Goal: Task Accomplishment & Management: Use online tool/utility

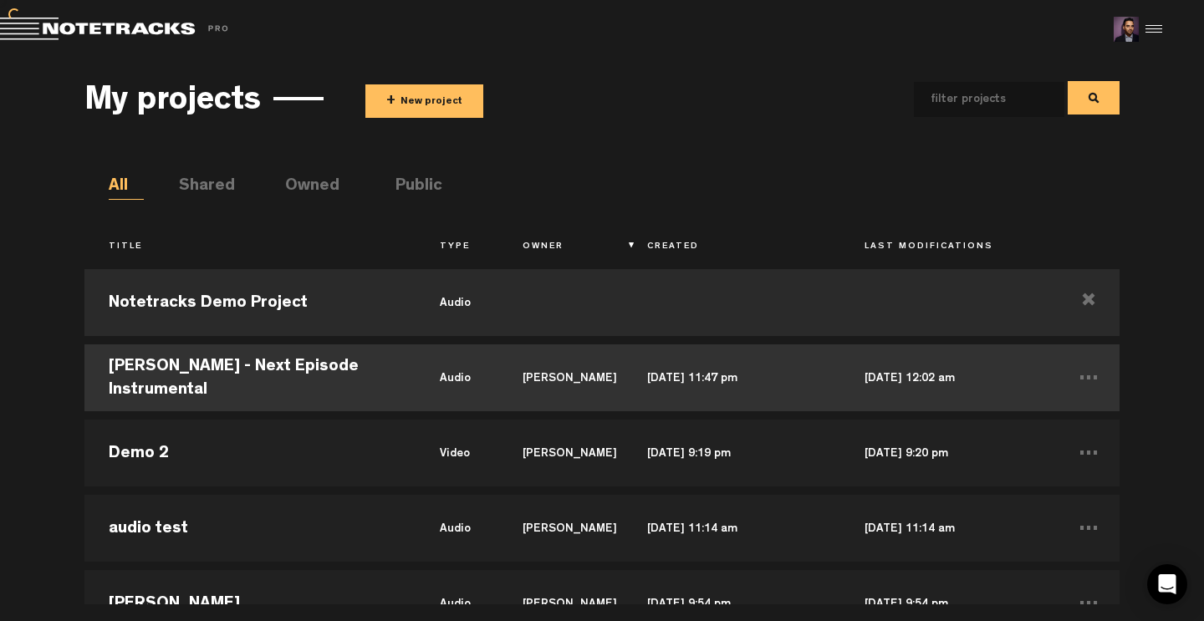
click at [498, 374] on td "[PERSON_NAME]" at bounding box center [560, 377] width 125 height 75
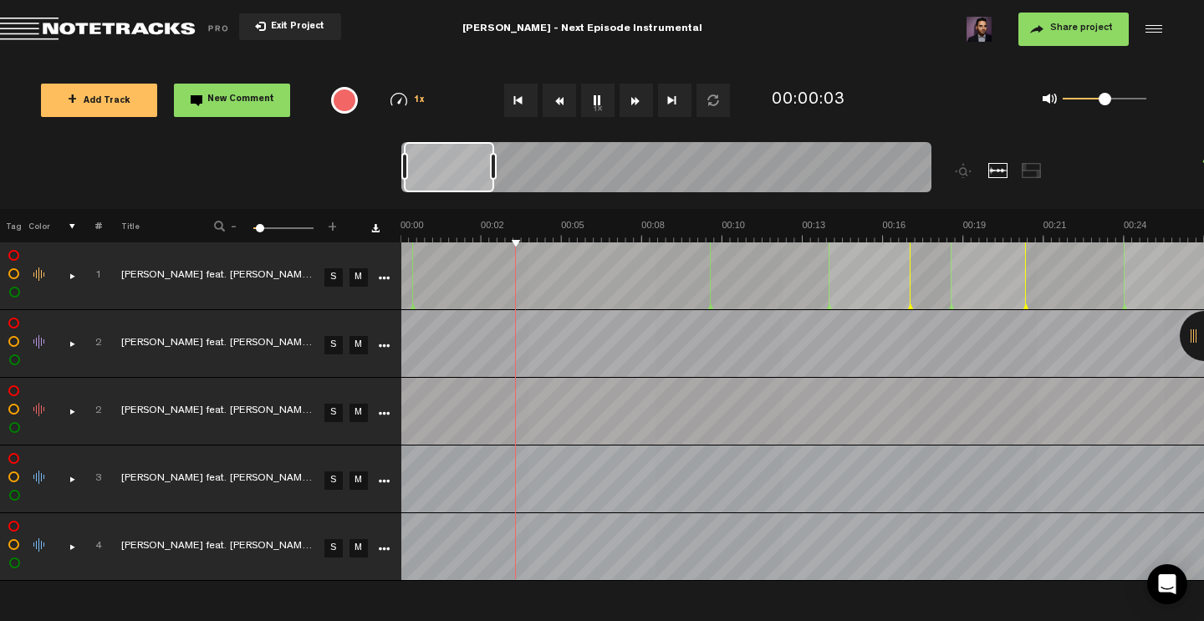
click at [332, 279] on link "S" at bounding box center [333, 277] width 18 height 18
click at [73, 272] on div "comments, stamps & drawings" at bounding box center [66, 275] width 26 height 17
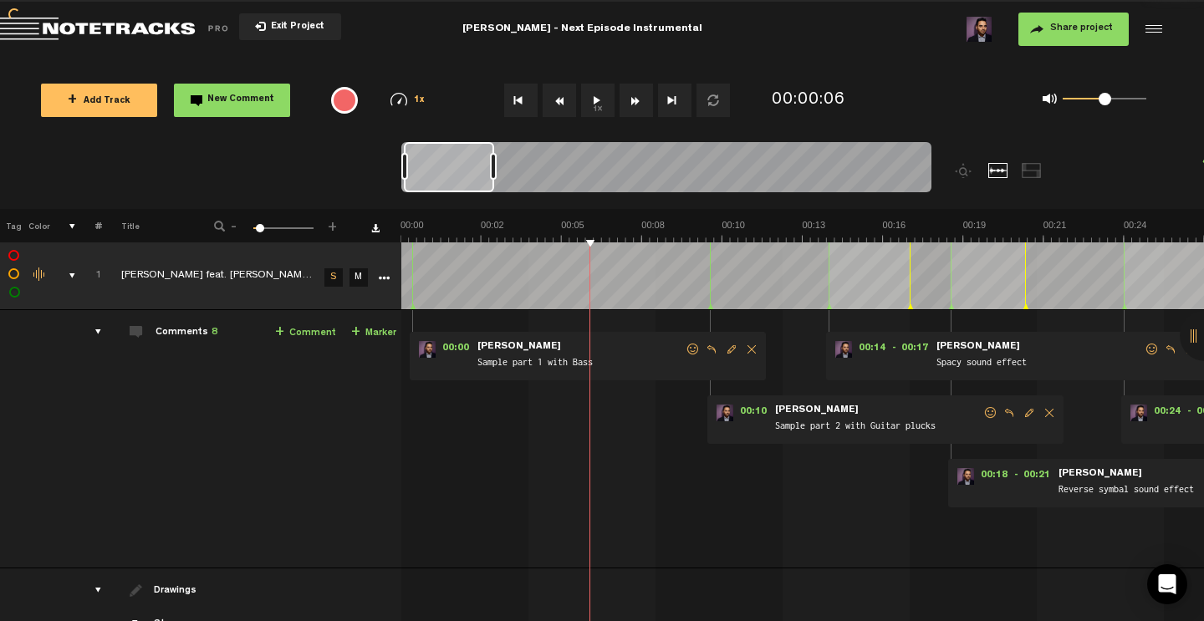
click at [339, 271] on link "S" at bounding box center [333, 277] width 18 height 18
click at [333, 277] on link "S" at bounding box center [333, 277] width 18 height 18
click at [517, 102] on button "Go to beginning" at bounding box center [520, 100] width 33 height 33
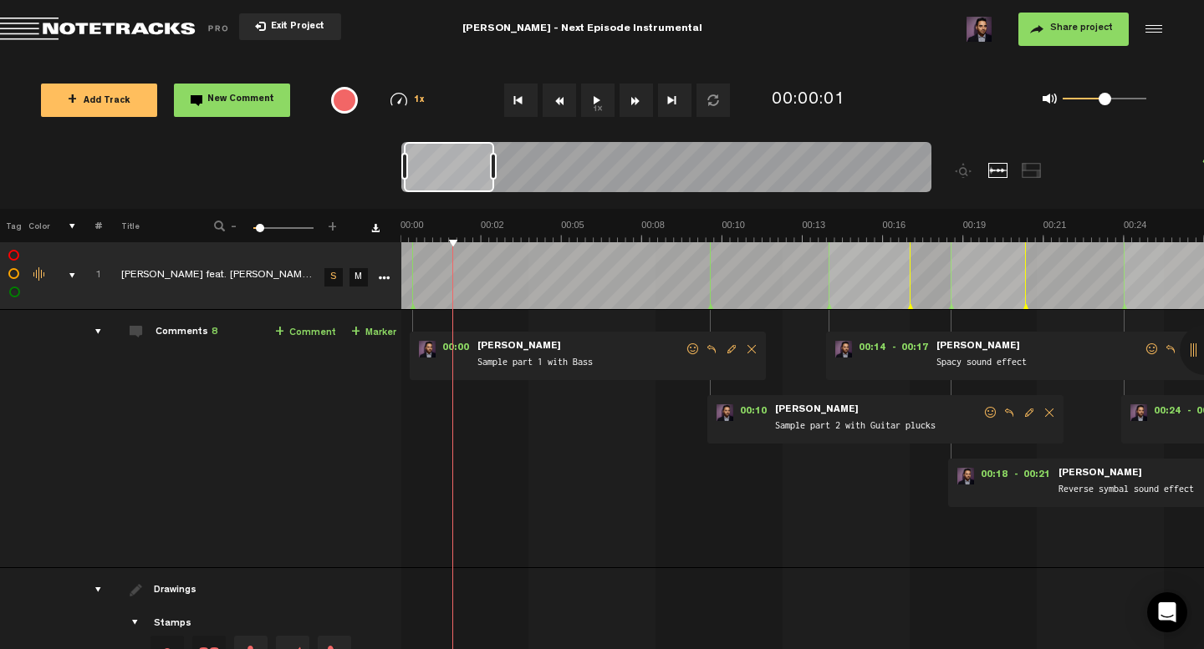
click at [295, 24] on span "Exit Project" at bounding box center [295, 27] width 59 height 9
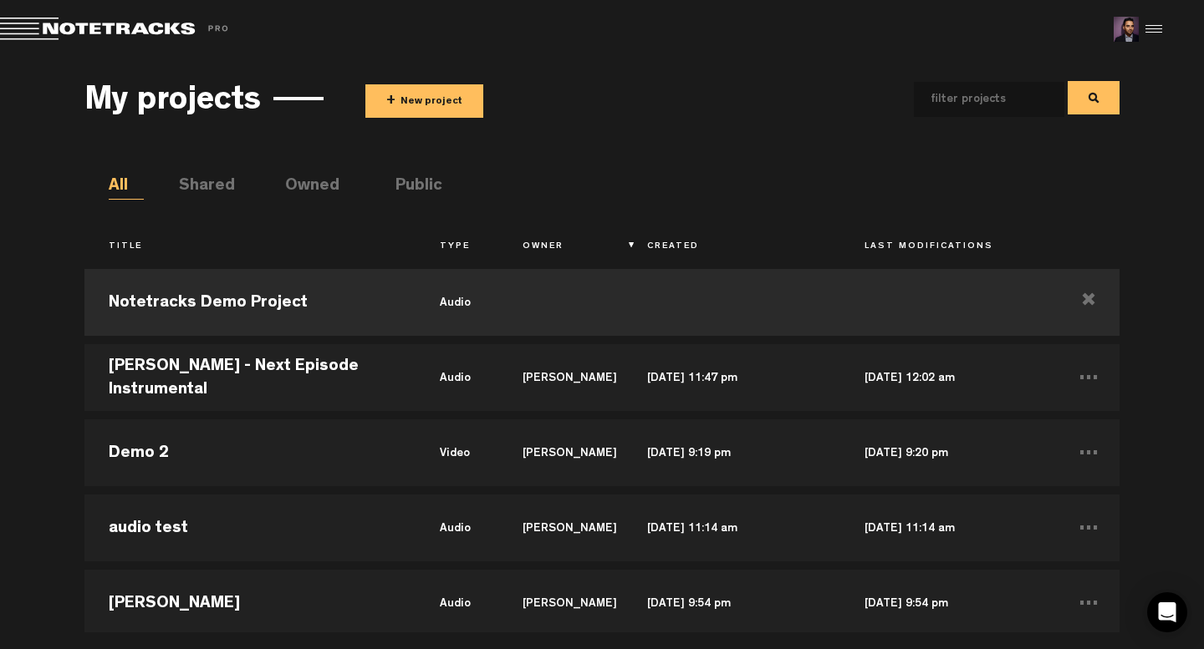
click at [412, 98] on button "+ New project" at bounding box center [424, 100] width 118 height 33
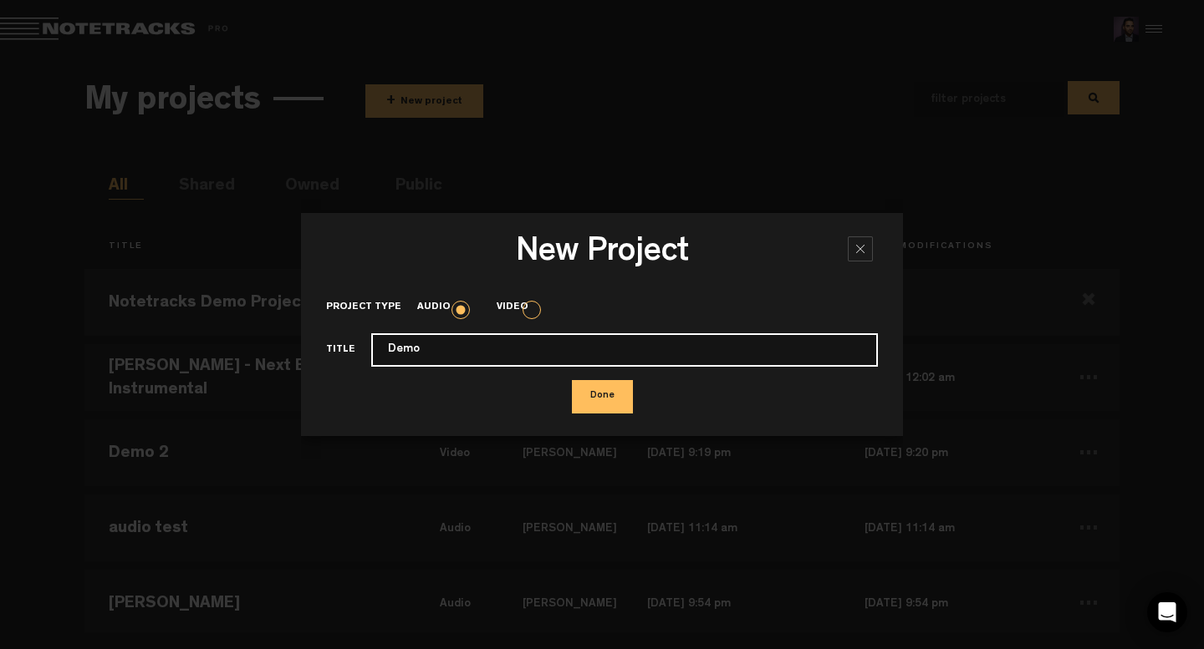
type input "Demo"
click at [572, 380] on button "Done" at bounding box center [602, 396] width 61 height 33
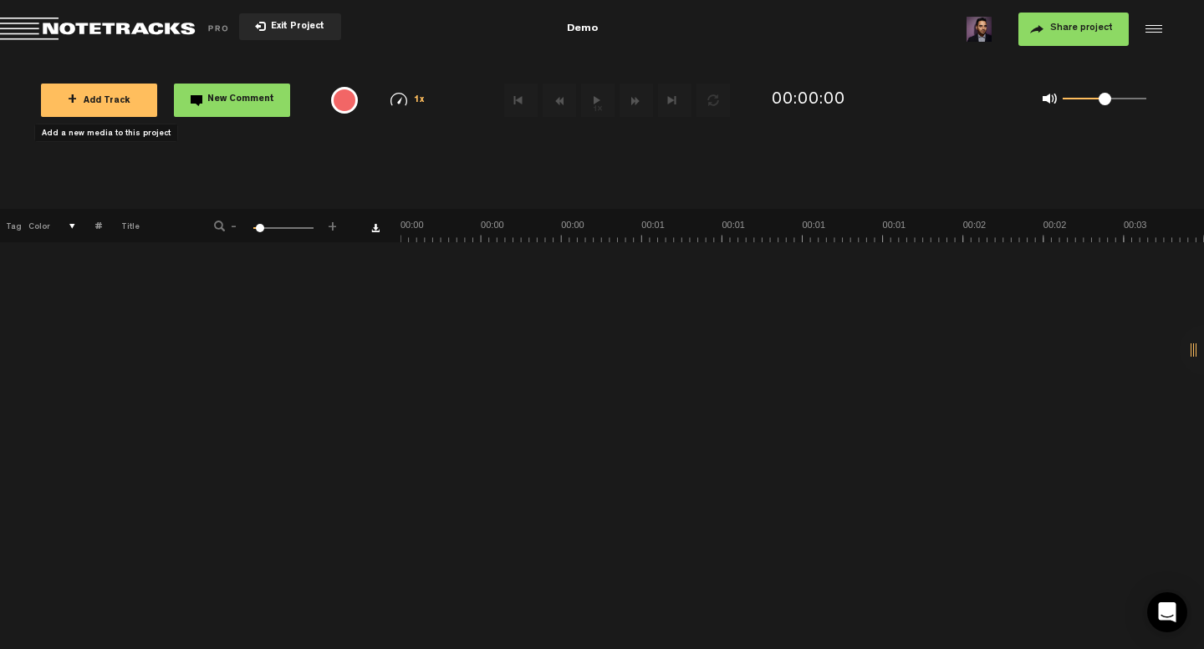
click at [89, 107] on button "+ Add Track" at bounding box center [99, 100] width 116 height 33
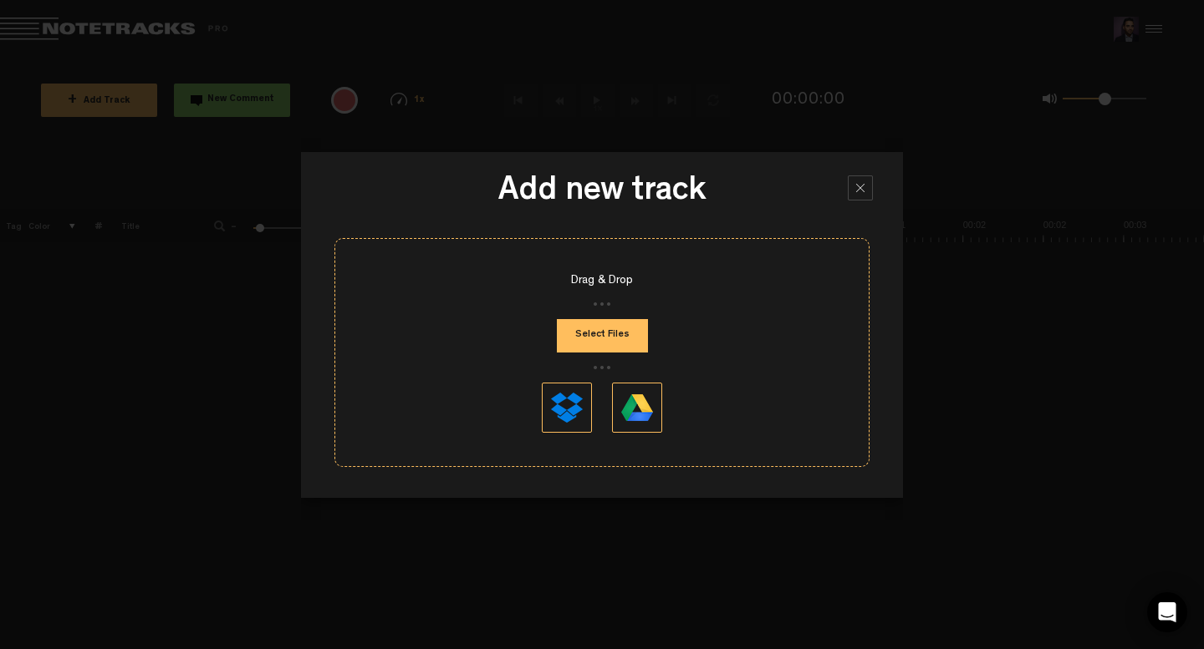
click at [862, 191] on div at bounding box center [860, 188] width 25 height 25
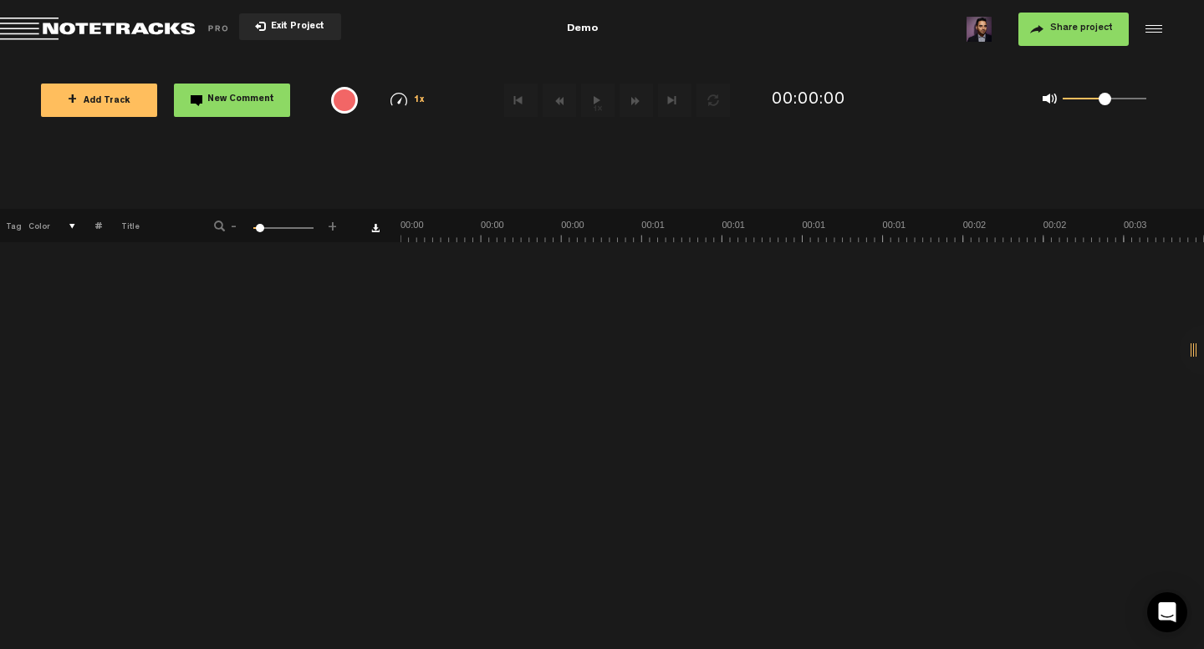
click at [125, 91] on button "+ Add Track" at bounding box center [99, 100] width 116 height 33
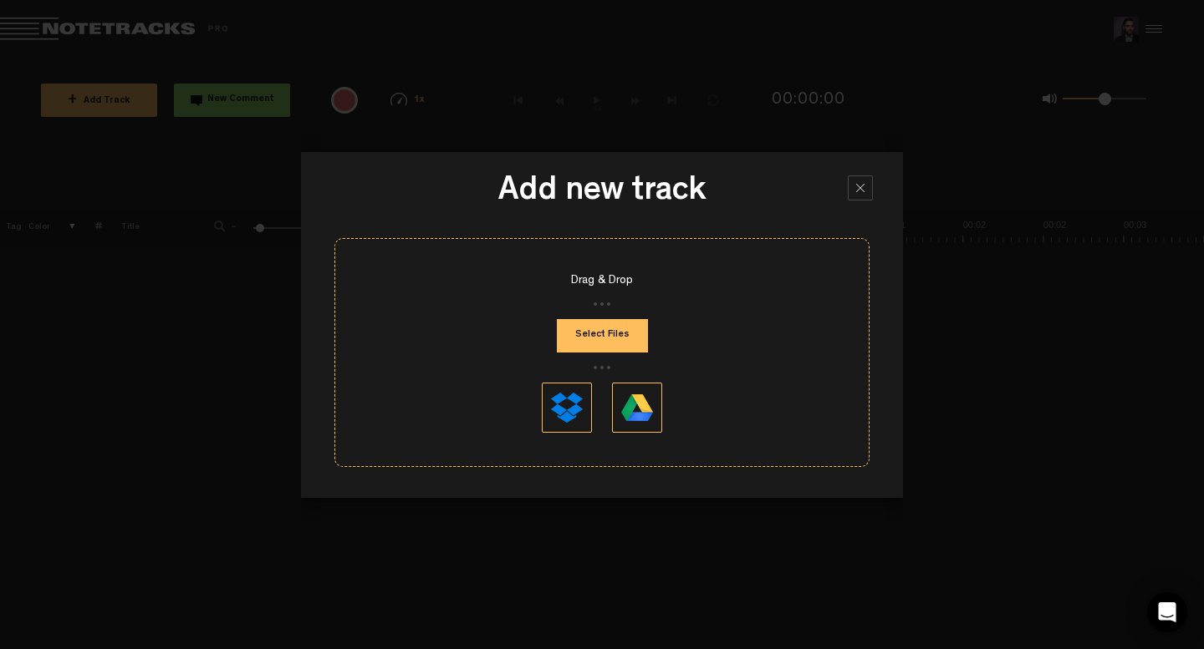
click at [628, 335] on button "Select Files" at bounding box center [602, 335] width 91 height 33
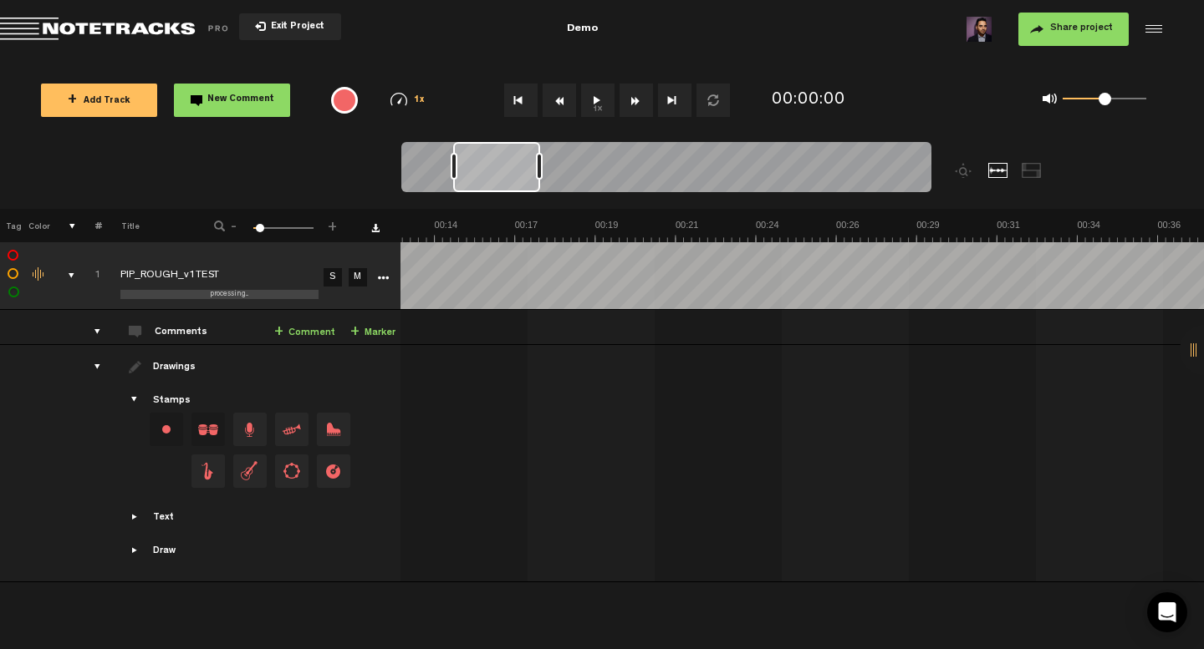
drag, startPoint x: 876, startPoint y: 174, endPoint x: 487, endPoint y: 181, distance: 388.7
click at [487, 181] on div at bounding box center [496, 167] width 87 height 50
click at [513, 99] on button "Go to beginning" at bounding box center [520, 100] width 33 height 33
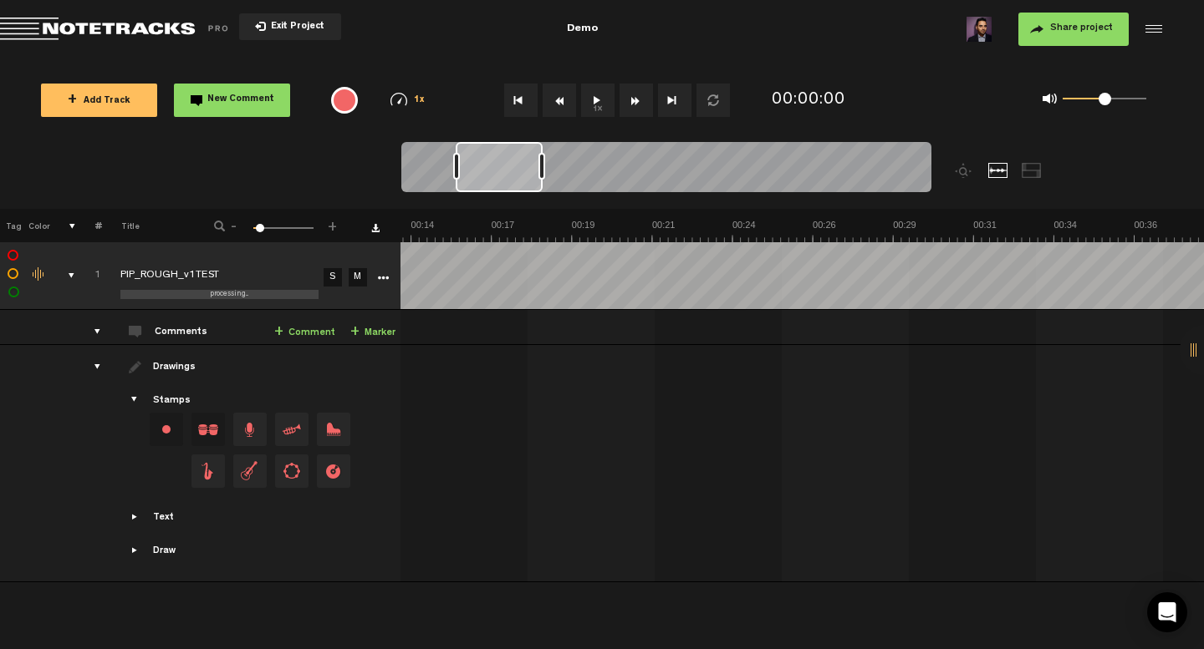
click at [513, 99] on button "Go to beginning" at bounding box center [520, 100] width 33 height 33
click at [635, 100] on button "Fast Forward" at bounding box center [635, 100] width 33 height 33
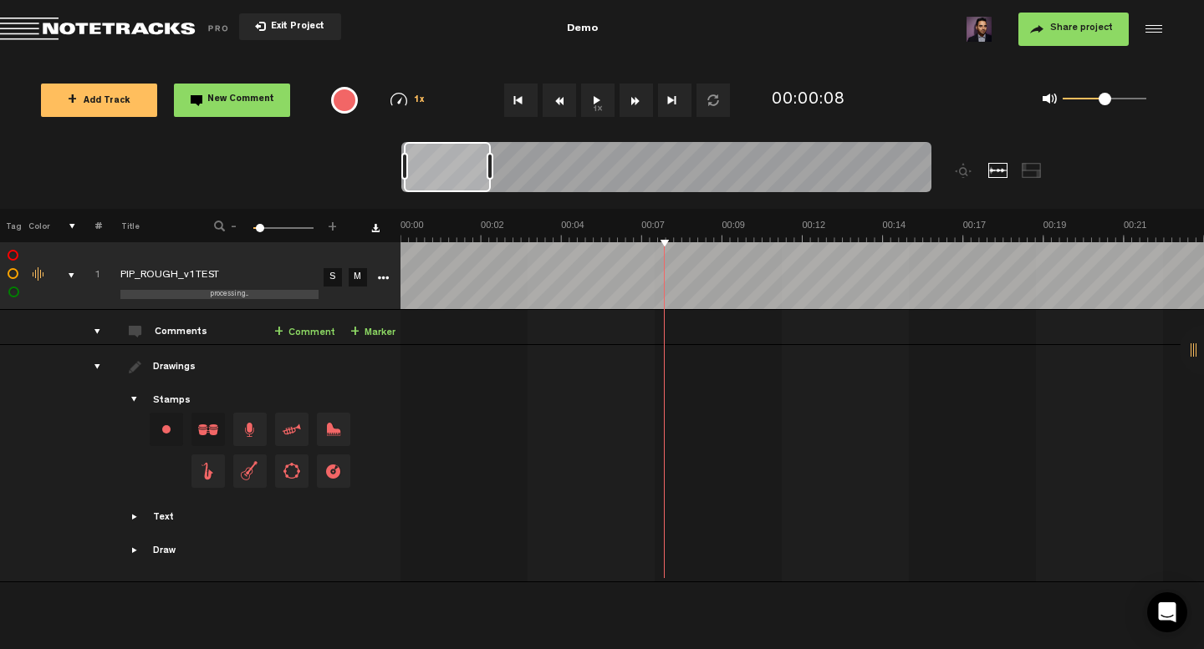
click at [635, 100] on button "Fast Forward" at bounding box center [635, 100] width 33 height 33
click at [671, 97] on button "Go to end" at bounding box center [674, 100] width 33 height 33
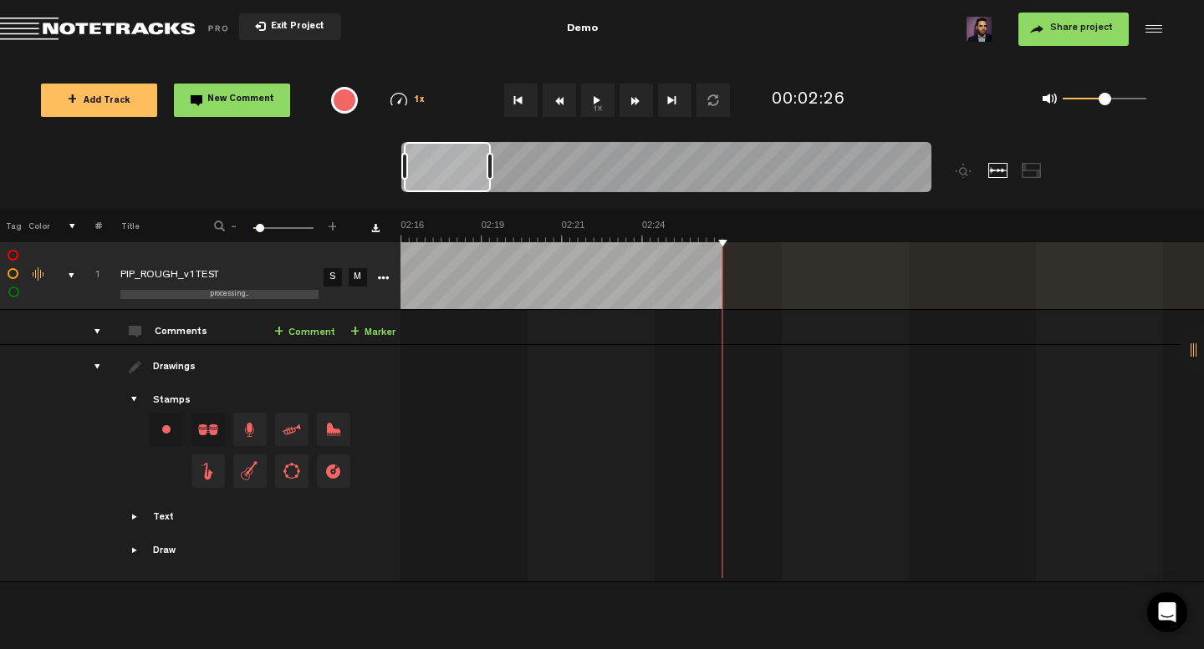
scroll to position [0, 4498]
click at [517, 97] on button "Go to beginning" at bounding box center [520, 100] width 33 height 33
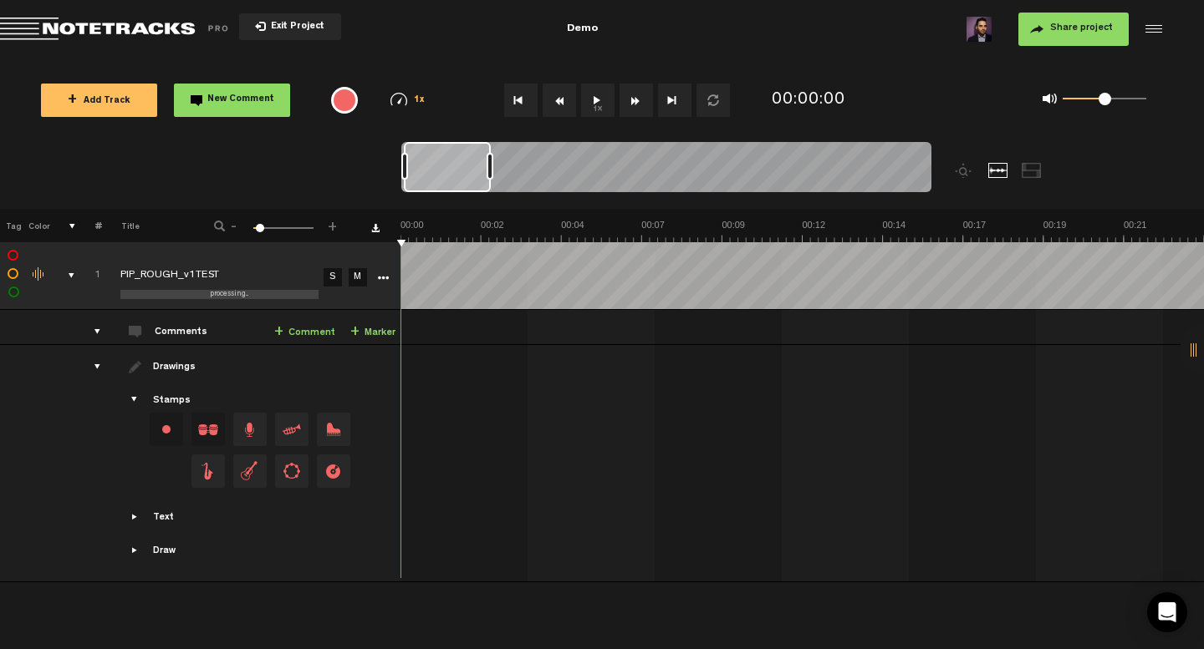
scroll to position [0, 0]
click at [517, 97] on button "Go to beginning" at bounding box center [520, 100] width 33 height 33
click at [249, 429] on span "Drag and drop a stamp" at bounding box center [249, 429] width 33 height 33
drag, startPoint x: 249, startPoint y: 429, endPoint x: 427, endPoint y: 405, distance: 179.7
click at [427, 405] on tr "Drawings Stamps Text Intro" at bounding box center [601, 463] width 1204 height 237
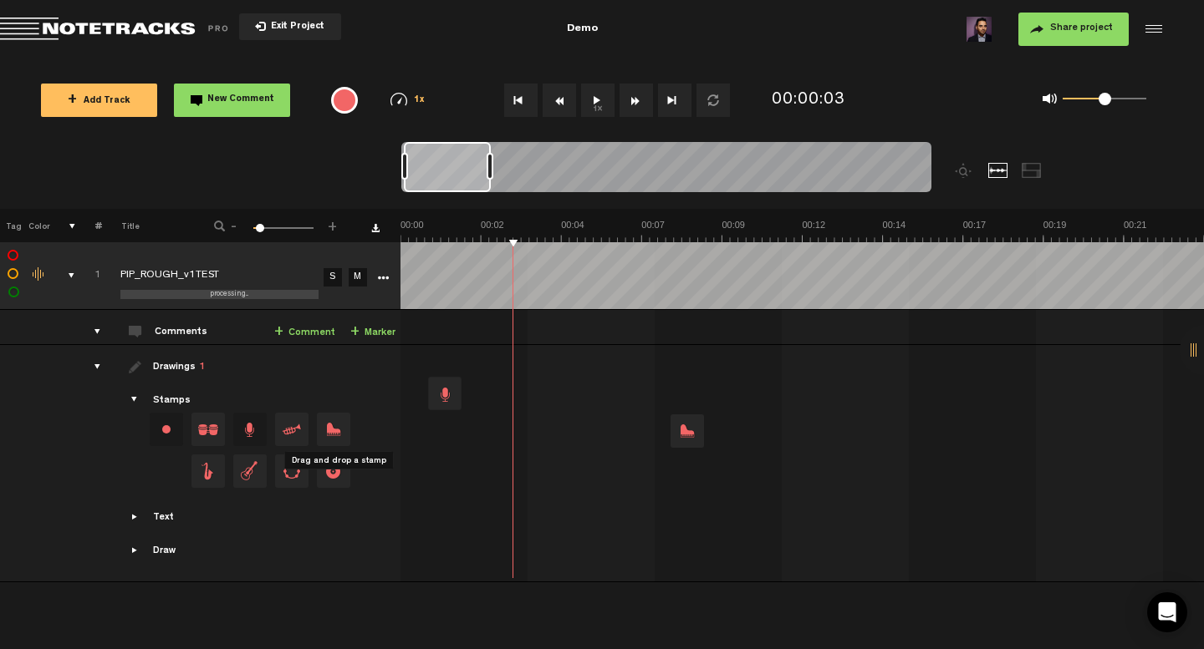
drag, startPoint x: 329, startPoint y: 425, endPoint x: 670, endPoint y: 364, distance: 345.6
click at [670, 364] on tr "Drawings 1 Stamps Text Intro +" at bounding box center [601, 463] width 1204 height 237
click at [689, 393] on div at bounding box center [686, 393] width 33 height 33
click at [694, 394] on div at bounding box center [686, 393] width 33 height 33
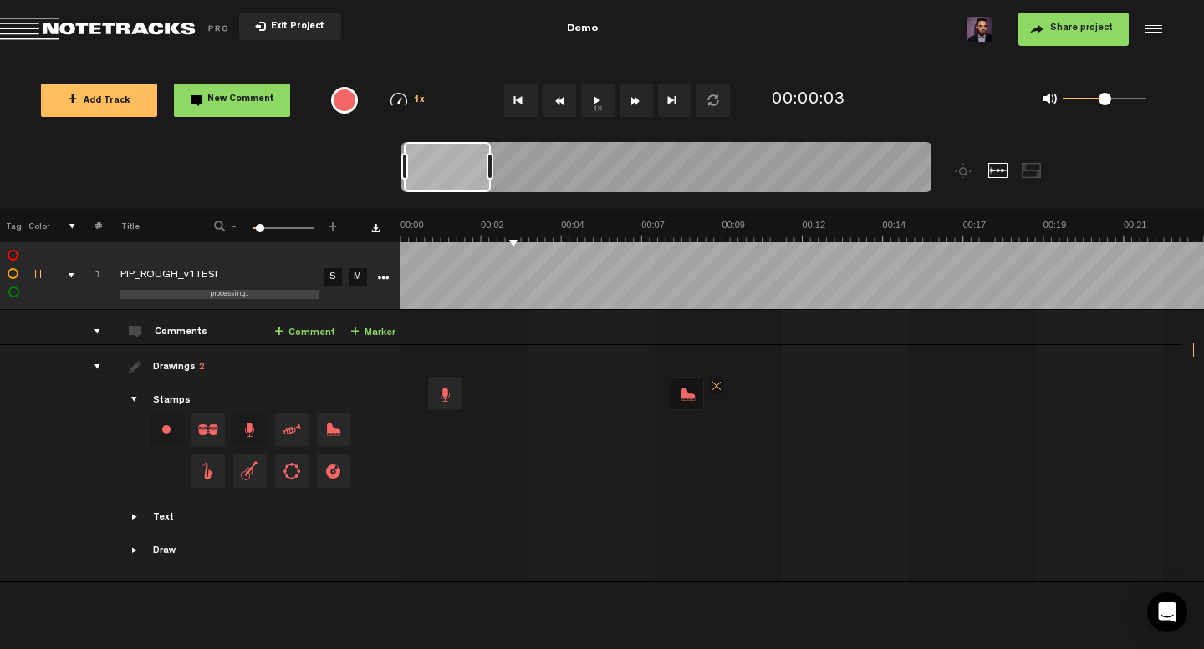
click at [686, 397] on div at bounding box center [686, 393] width 33 height 33
click at [441, 395] on div at bounding box center [444, 393] width 33 height 33
click at [323, 328] on link "+ Comment" at bounding box center [304, 332] width 61 height 19
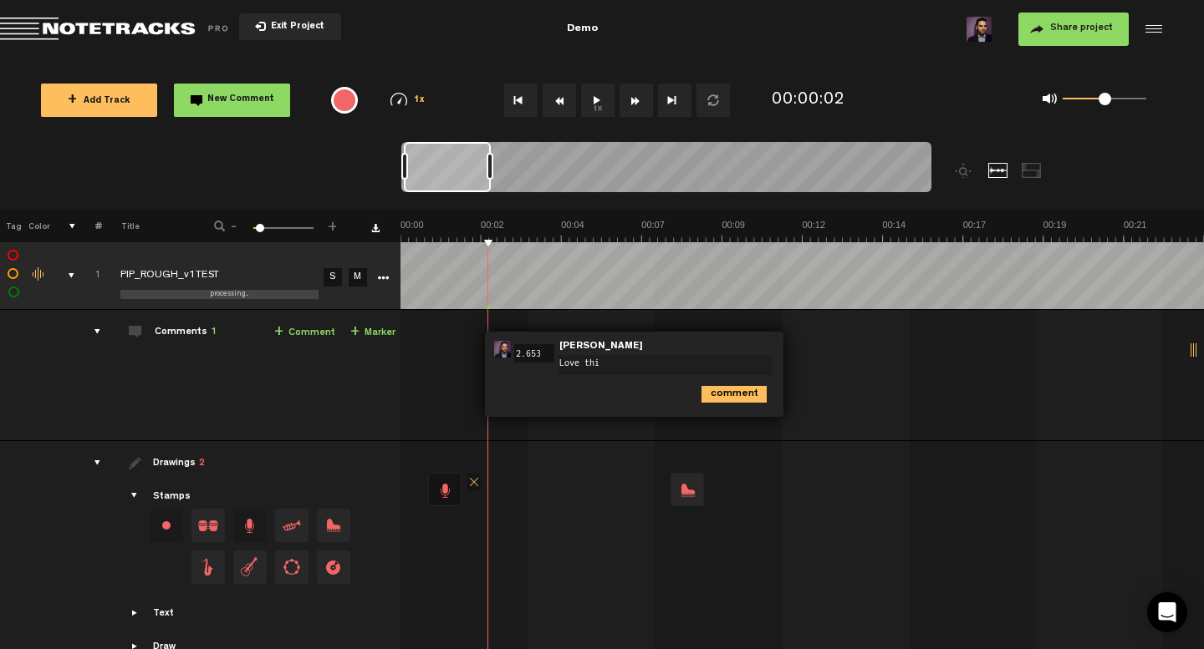
type textarea "Love this"
click at [807, 345] on span "Edit comment" at bounding box center [807, 350] width 20 height 12
click at [561, 395] on span at bounding box center [559, 392] width 17 height 17
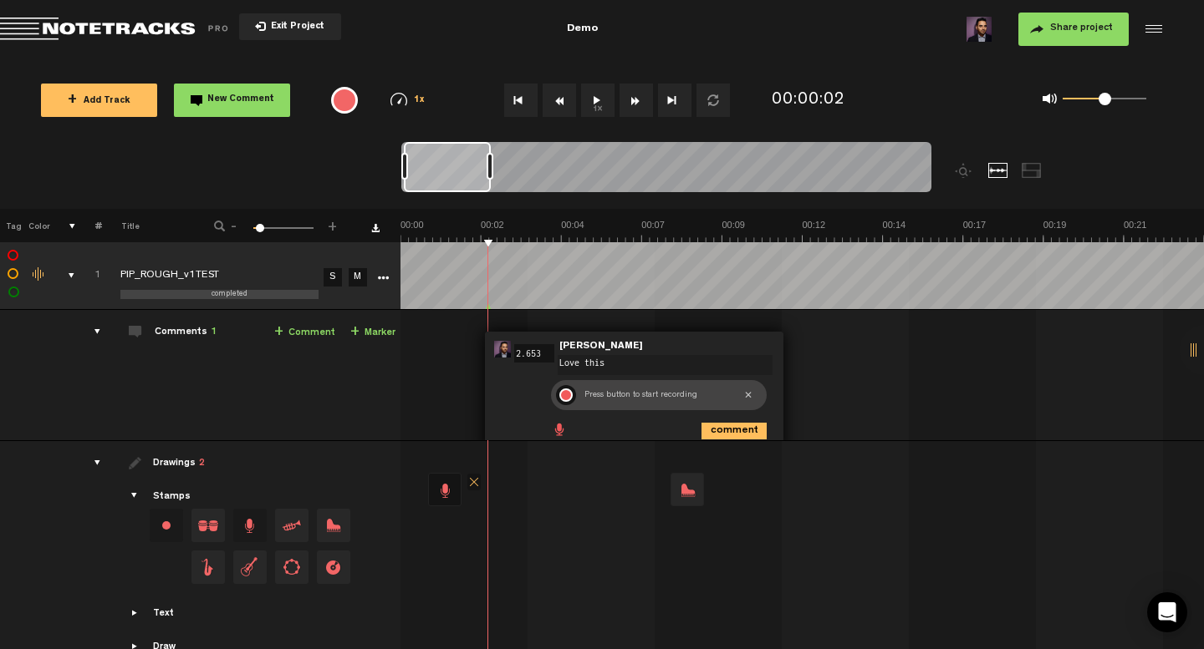
click at [561, 395] on div at bounding box center [565, 395] width 13 height 13
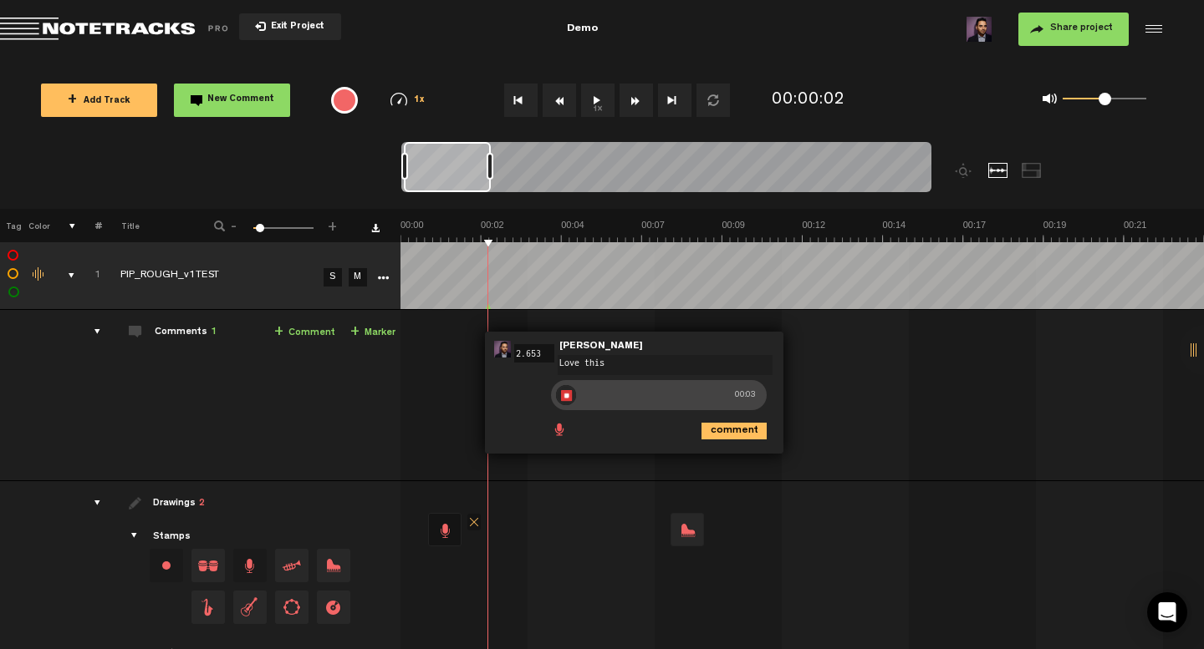
click at [565, 395] on div at bounding box center [566, 395] width 20 height 20
click at [748, 431] on icon "comment" at bounding box center [733, 431] width 65 height 17
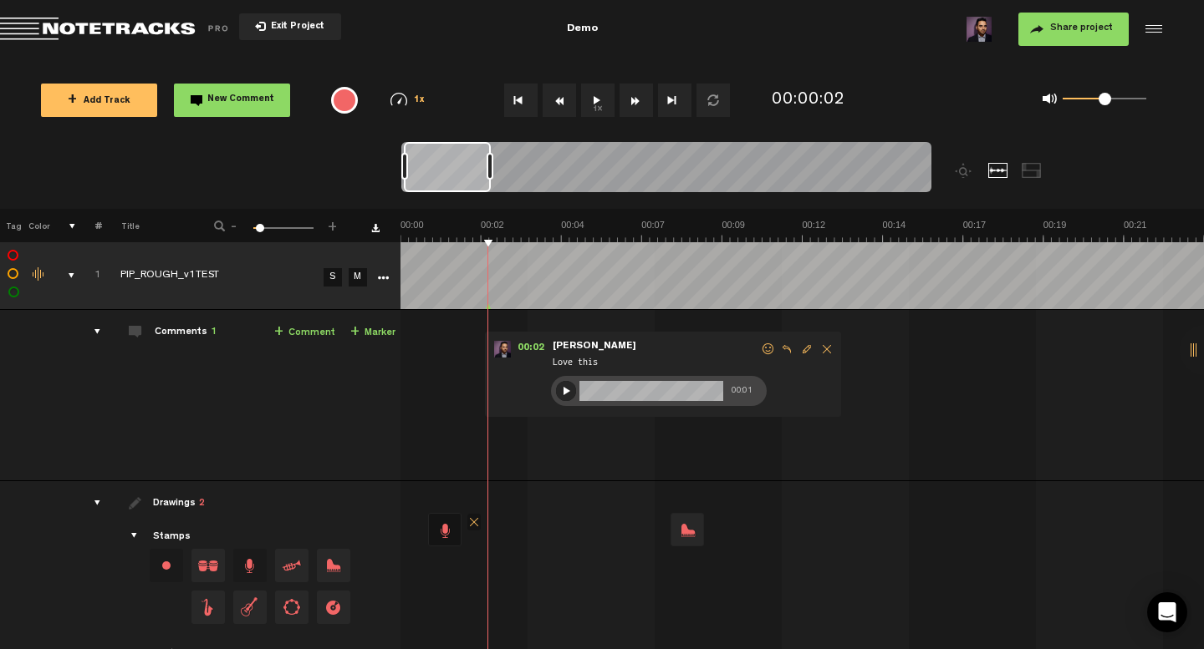
click at [565, 390] on div at bounding box center [566, 391] width 20 height 20
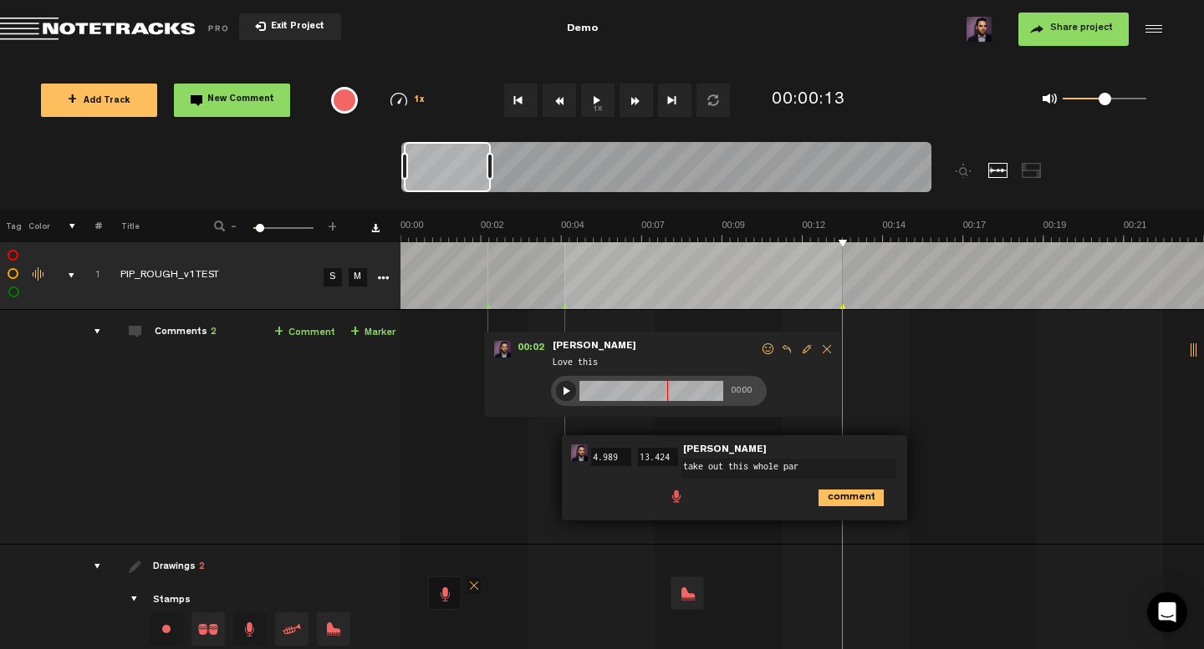
type textarea "take out this whole part"
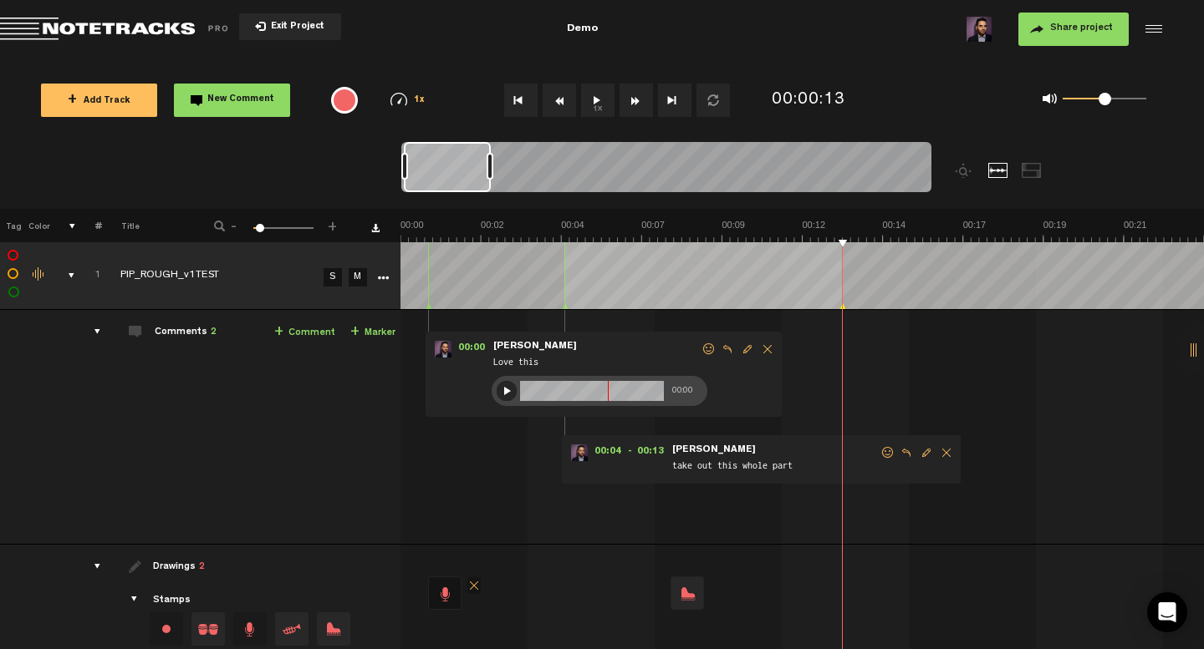
drag, startPoint x: 487, startPoint y: 306, endPoint x: 428, endPoint y: 313, distance: 59.7
click at [428, 313] on tbody "1 completed PIP_ROUGH_v1TEST S M Export to Headliner Update Download Download o…" at bounding box center [601, 512] width 1204 height 540
drag, startPoint x: 842, startPoint y: 307, endPoint x: 919, endPoint y: 309, distance: 76.9
click at [919, 309] on tbody "1 completed PIP_ROUGH_v1TEST S M Export to Headliner Update Download Download o…" at bounding box center [602, 512] width 1204 height 540
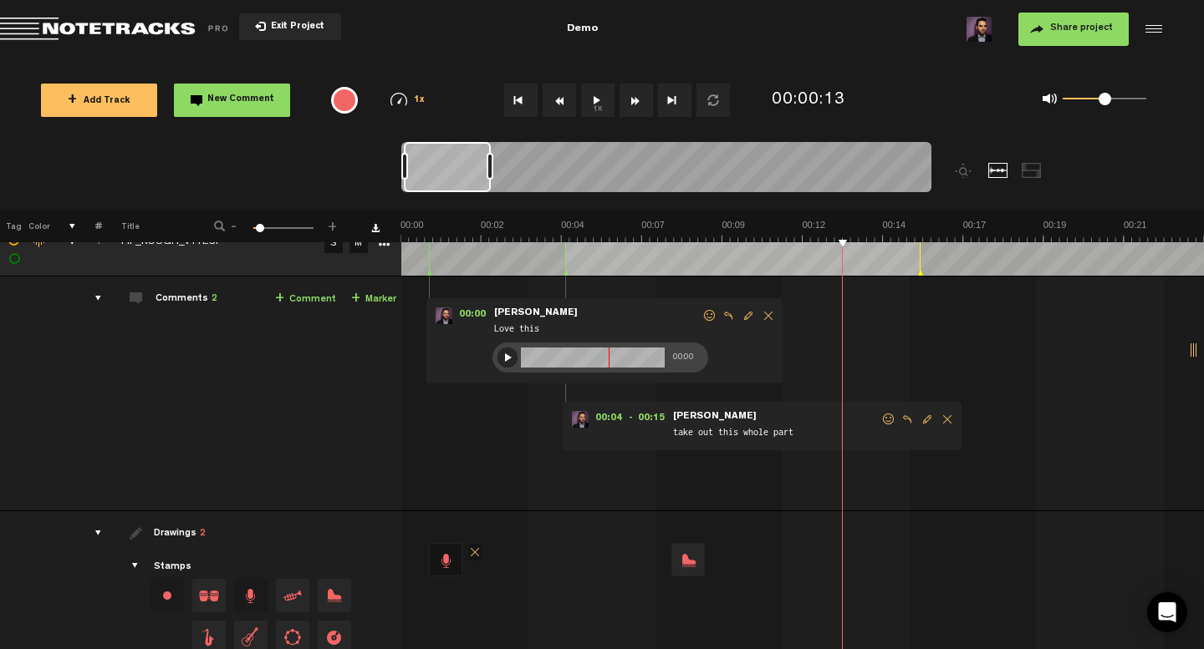
scroll to position [0, 201]
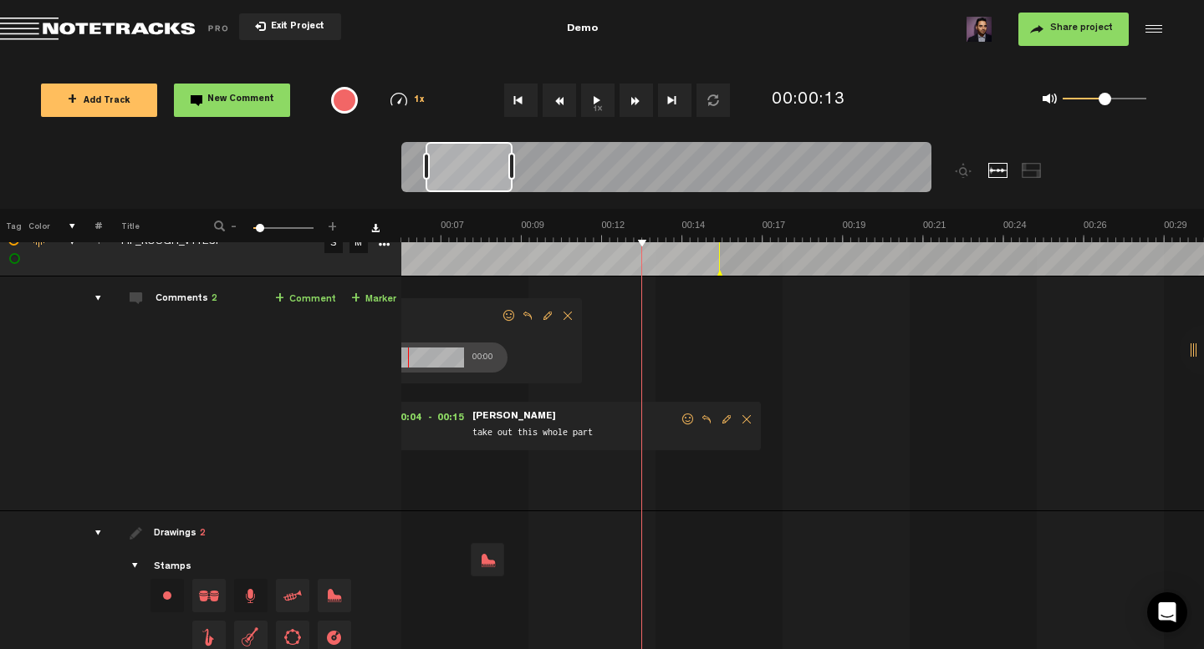
click at [691, 420] on span at bounding box center [688, 420] width 17 height 12
click at [681, 420] on span at bounding box center [688, 420] width 17 height 12
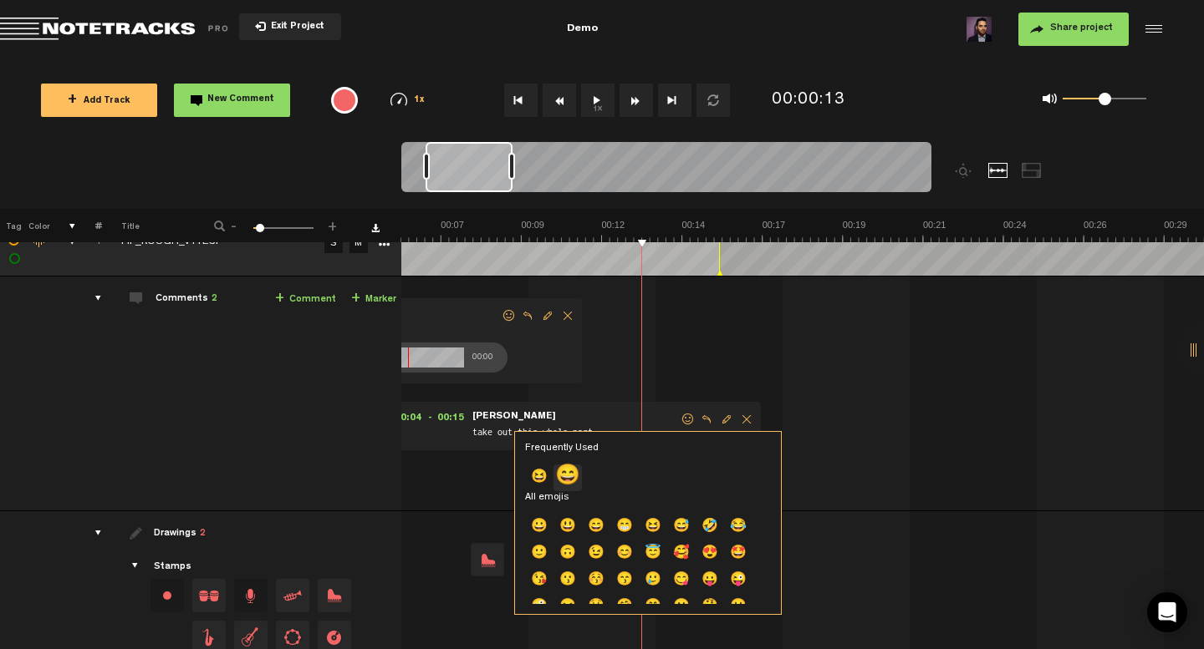
click at [566, 471] on p "😄" at bounding box center [567, 478] width 28 height 27
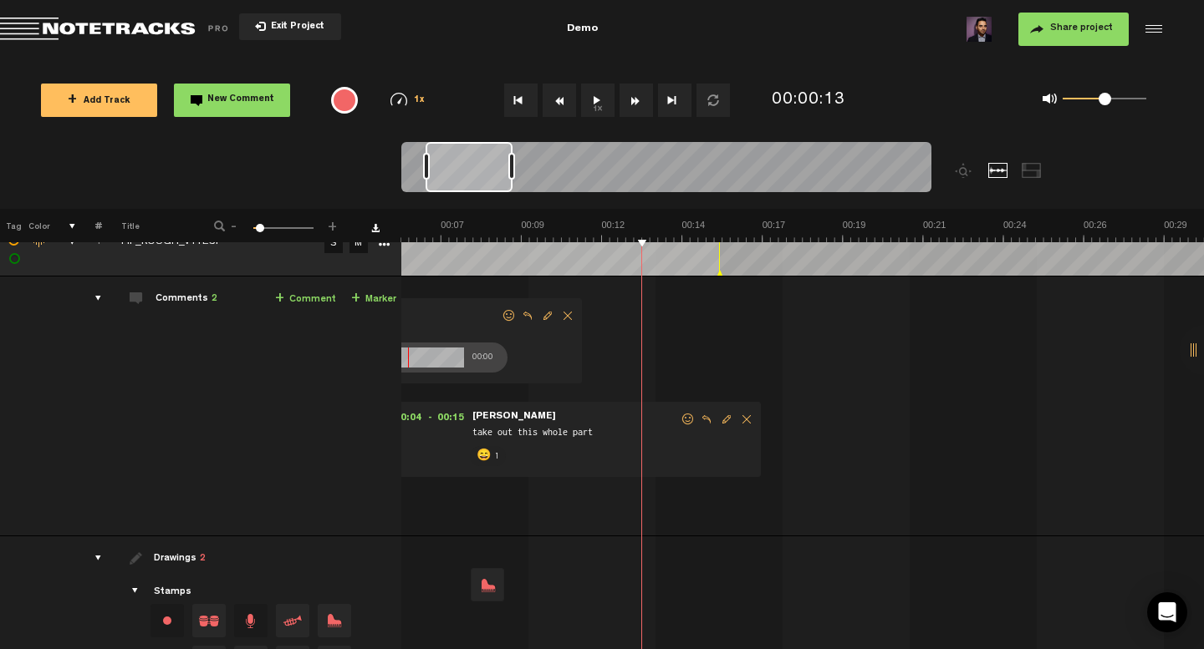
click at [701, 421] on span "Reply to comment" at bounding box center [706, 420] width 20 height 12
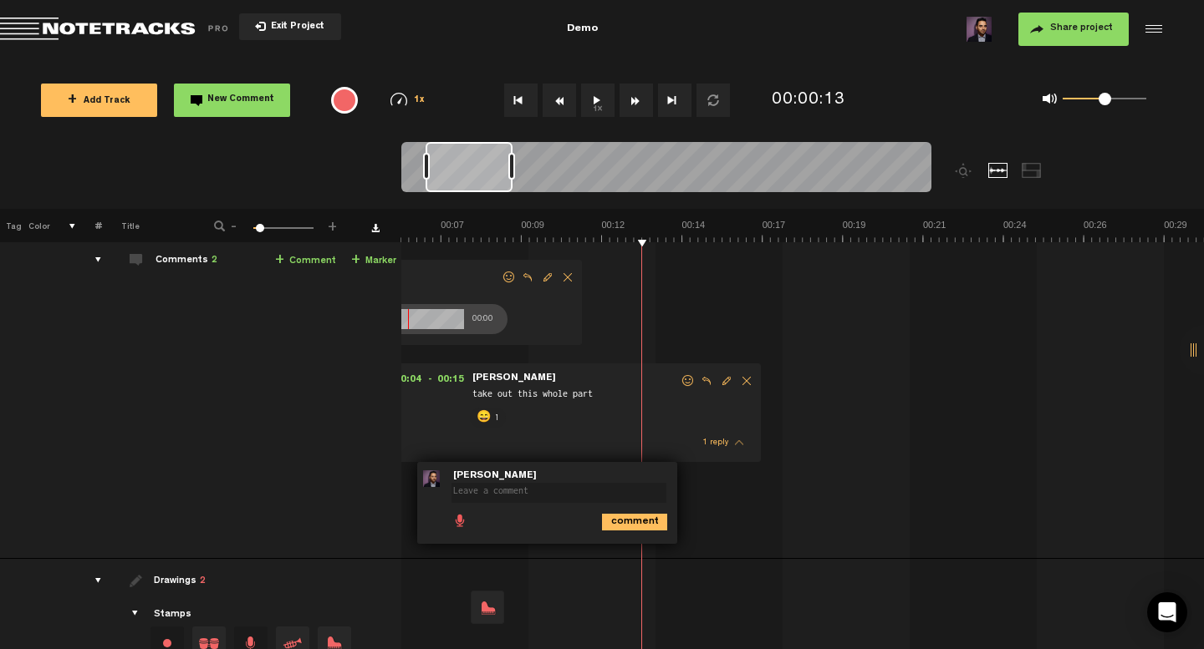
scroll to position [76, 0]
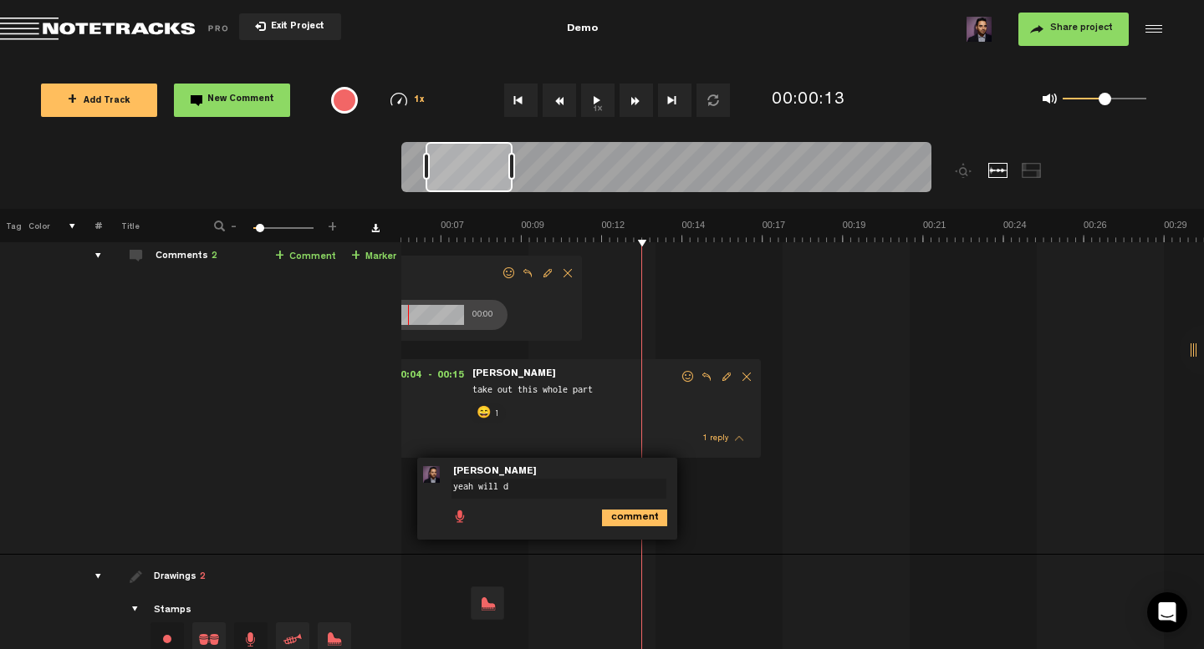
type textarea "yeah will do"
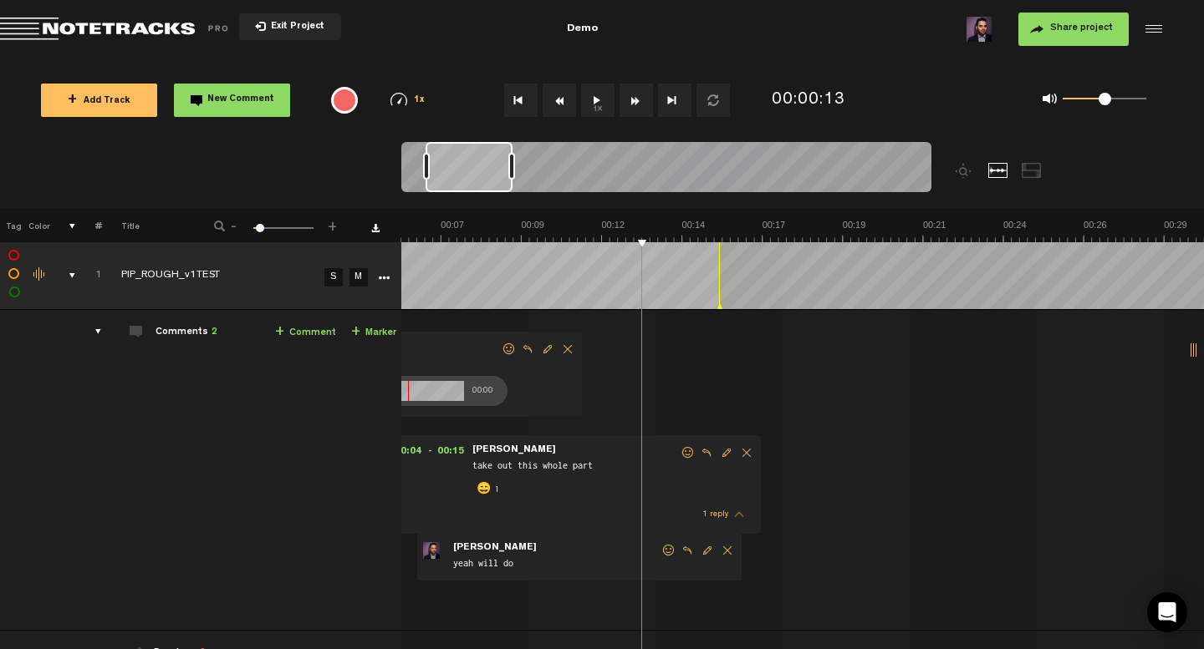
click at [1072, 28] on span "Share project" at bounding box center [1081, 28] width 63 height 10
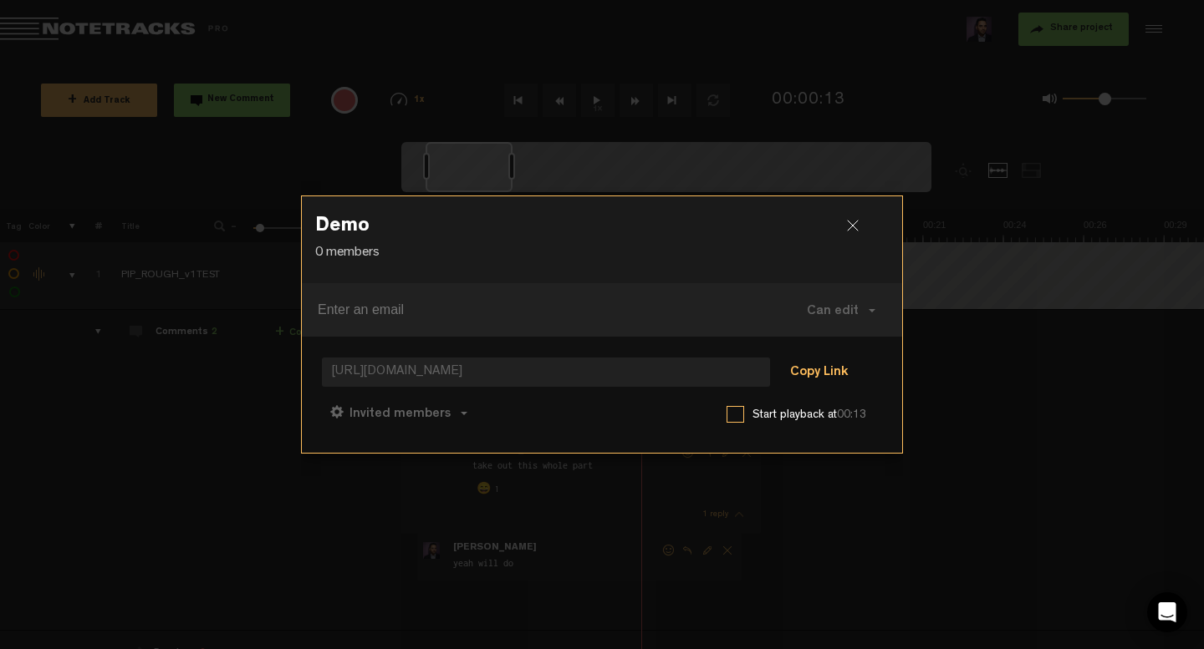
click at [822, 372] on button "Copy Link" at bounding box center [818, 373] width 91 height 33
click at [858, 222] on div at bounding box center [859, 232] width 25 height 25
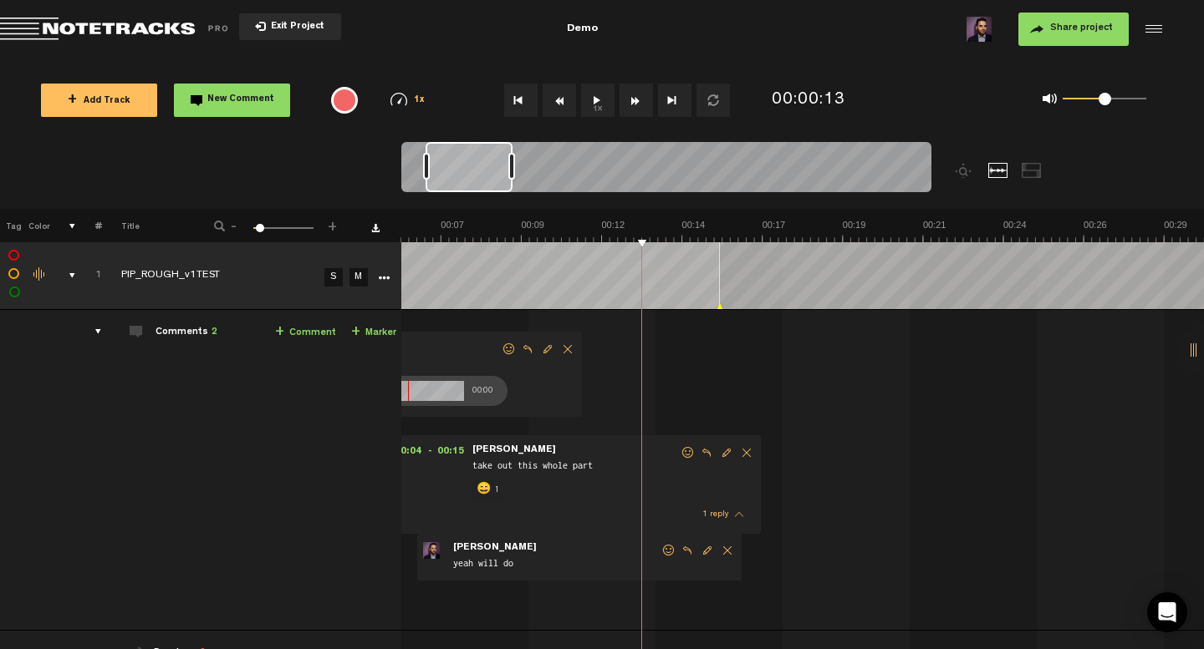
click at [300, 20] on button "Exit Project" at bounding box center [290, 26] width 102 height 27
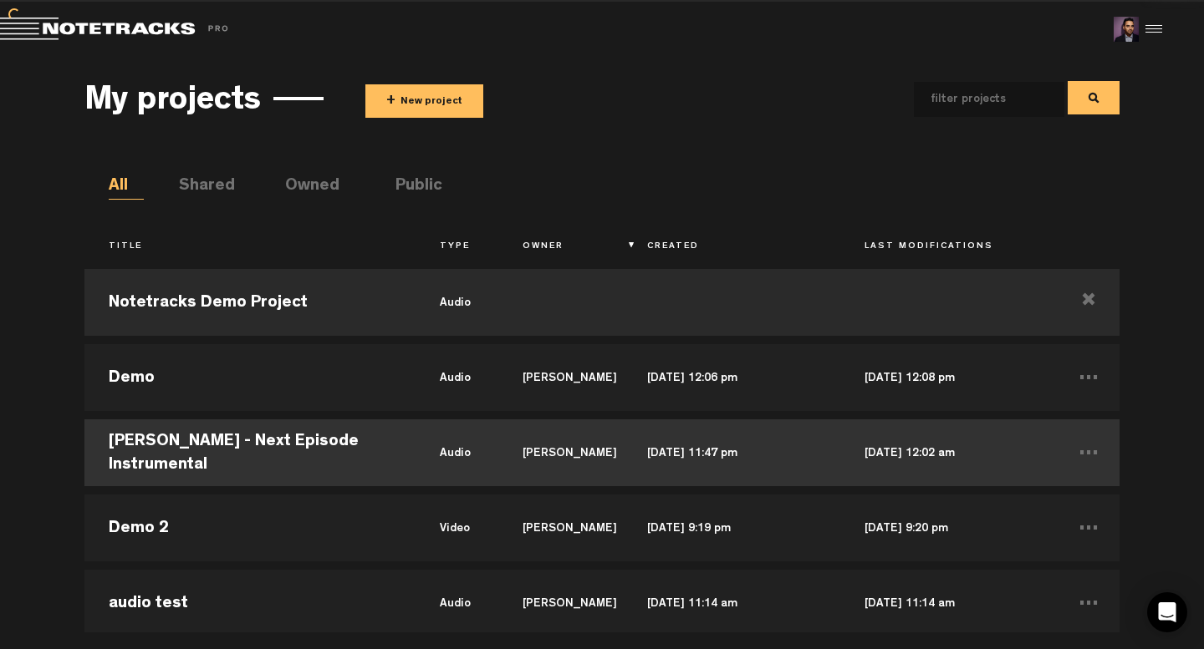
click at [350, 455] on td "[PERSON_NAME] - Next Episode Instrumental" at bounding box center [249, 452] width 331 height 75
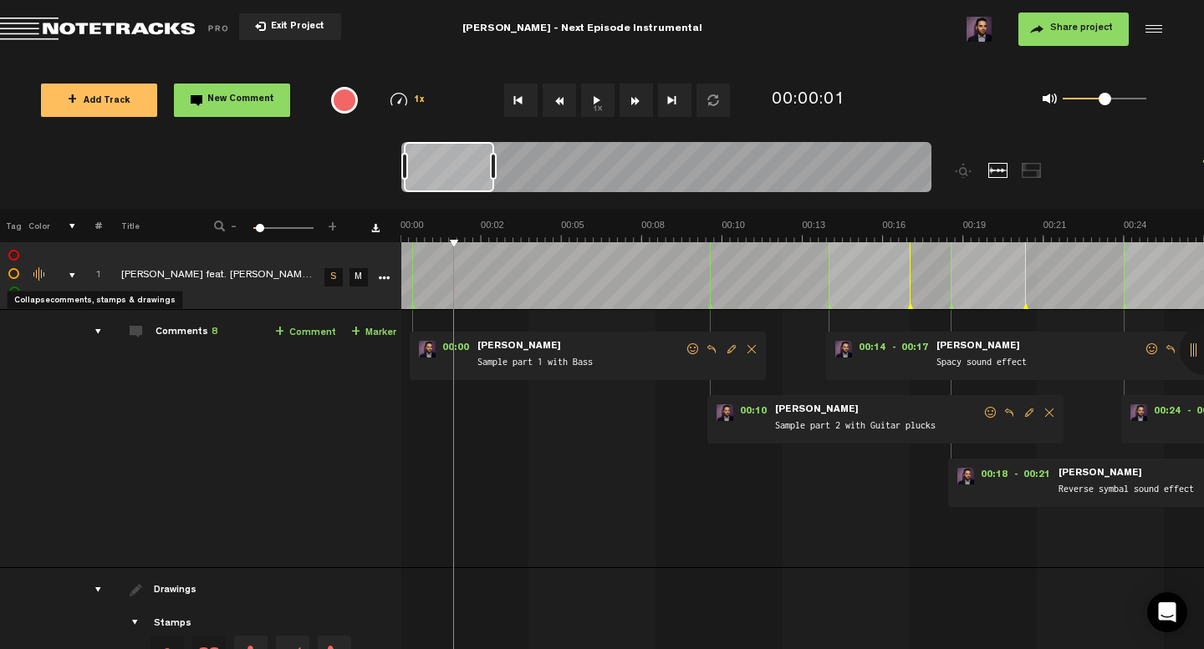
click at [69, 273] on div "comments, stamps & drawings" at bounding box center [66, 275] width 26 height 17
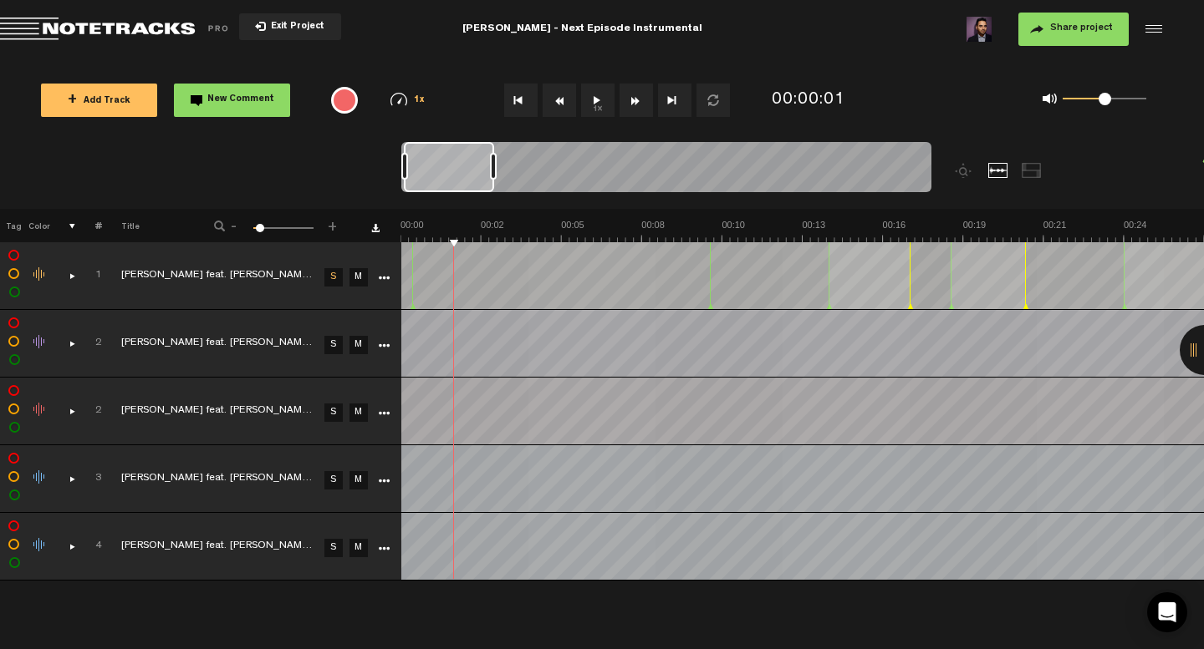
click at [336, 351] on link "S" at bounding box center [333, 345] width 18 height 18
click at [335, 276] on link "S" at bounding box center [333, 277] width 18 height 18
click at [521, 108] on button "Go to beginning" at bounding box center [520, 100] width 33 height 33
click at [331, 275] on link "S" at bounding box center [333, 277] width 18 height 18
click at [335, 341] on link "S" at bounding box center [333, 345] width 18 height 18
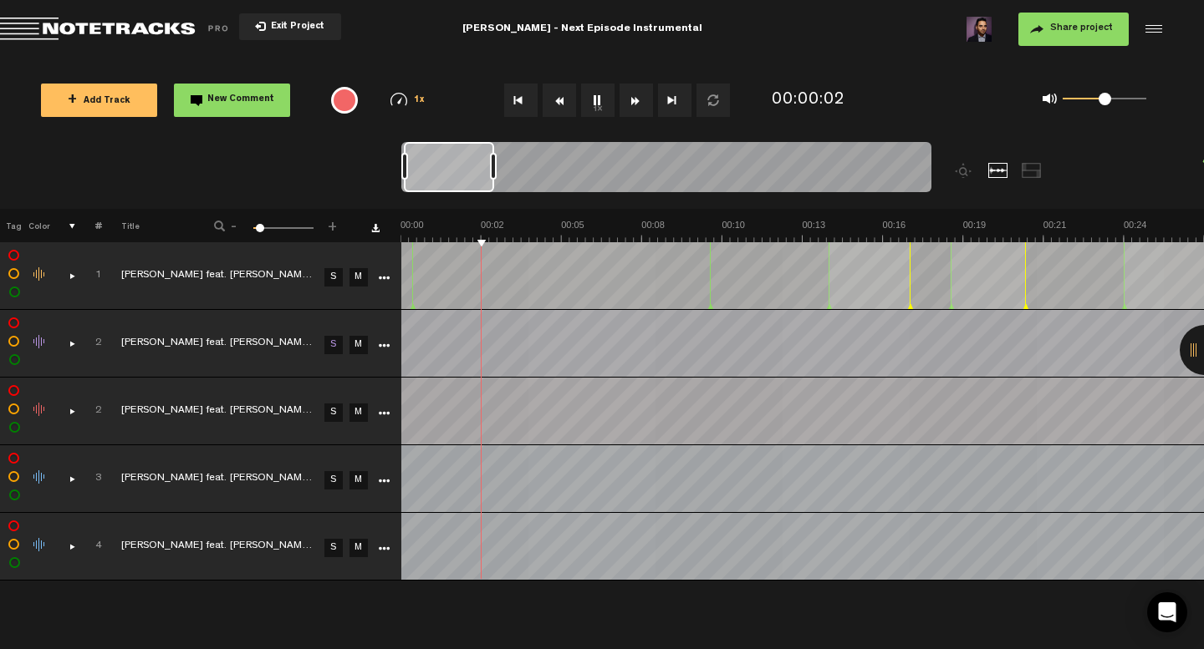
click at [334, 405] on link "S" at bounding box center [333, 413] width 18 height 18
click at [332, 480] on link "S" at bounding box center [333, 480] width 18 height 18
click at [332, 348] on link "S" at bounding box center [333, 345] width 18 height 18
click at [74, 275] on div "comments, stamps & drawings" at bounding box center [66, 275] width 26 height 17
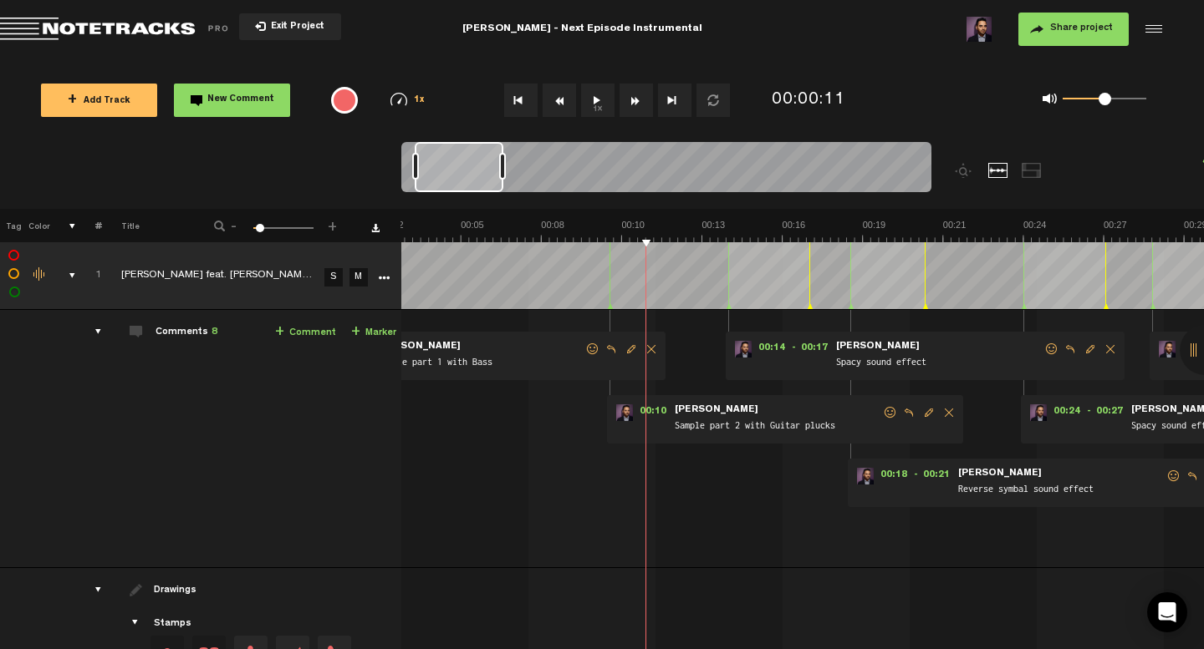
scroll to position [0, 13]
click at [74, 229] on th at bounding box center [63, 225] width 26 height 33
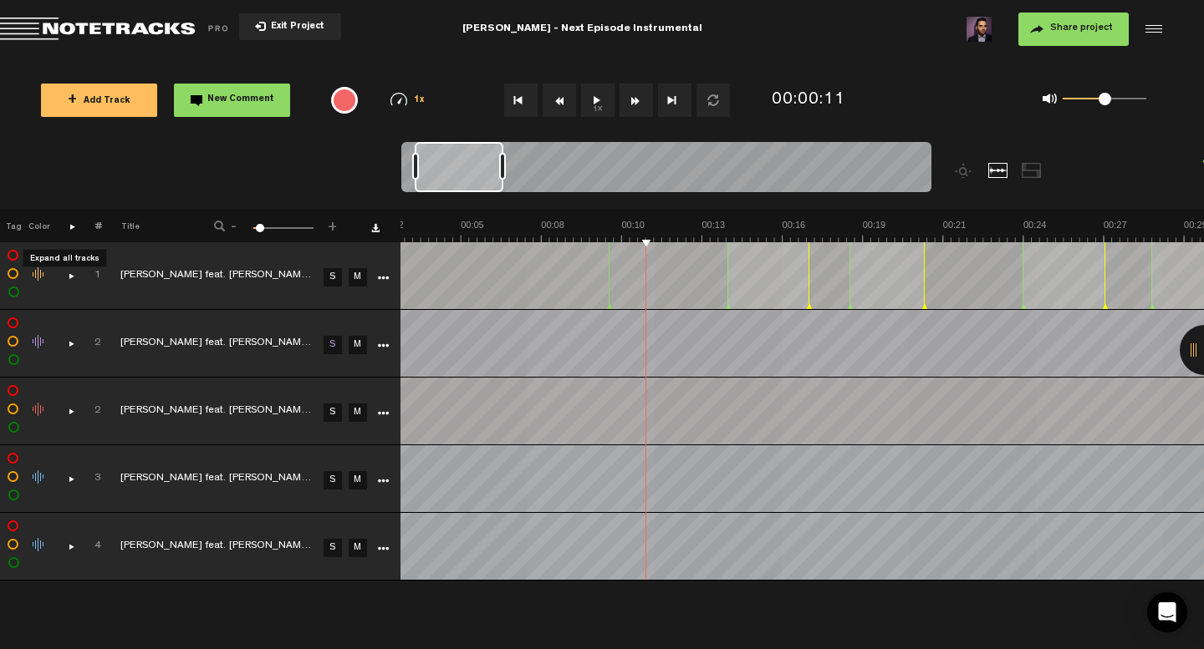
scroll to position [0, 1]
click at [307, 30] on span "Exit Project" at bounding box center [295, 27] width 59 height 9
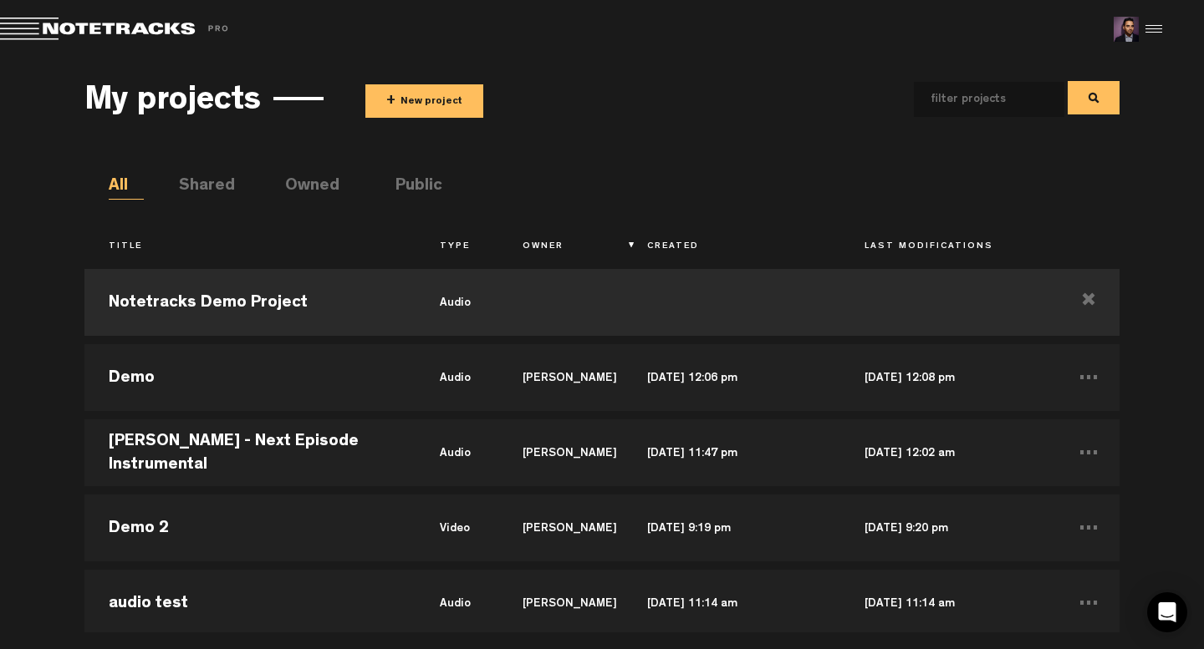
click at [983, 103] on input "text" at bounding box center [976, 99] width 124 height 35
type input "video"
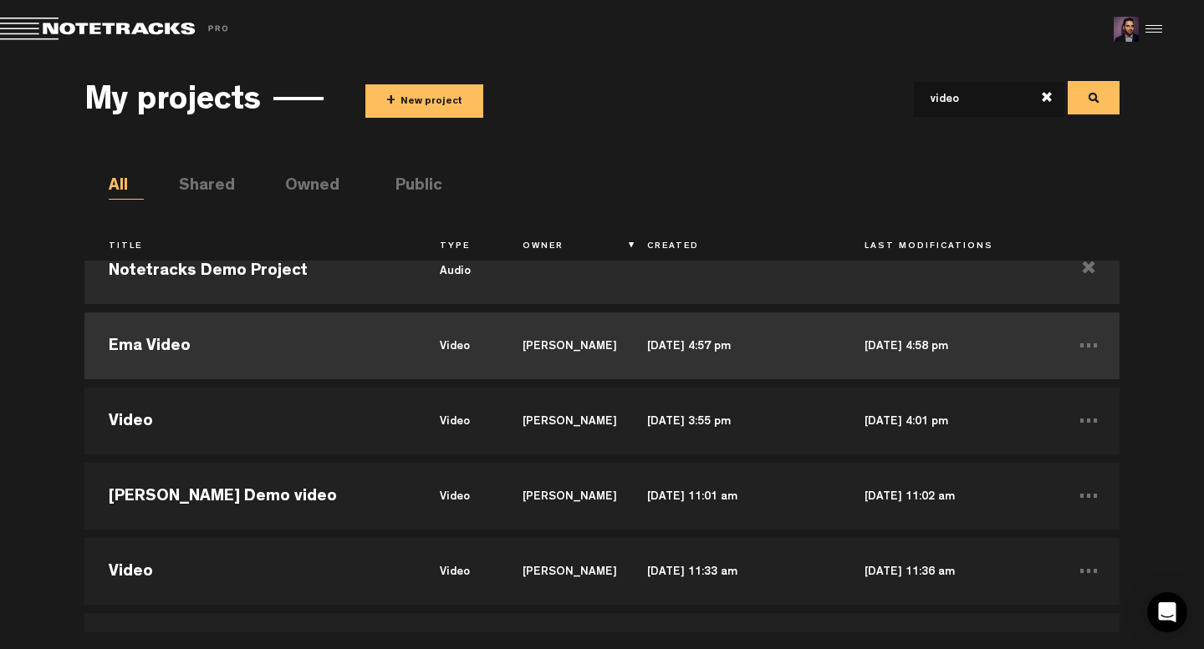
scroll to position [20, 0]
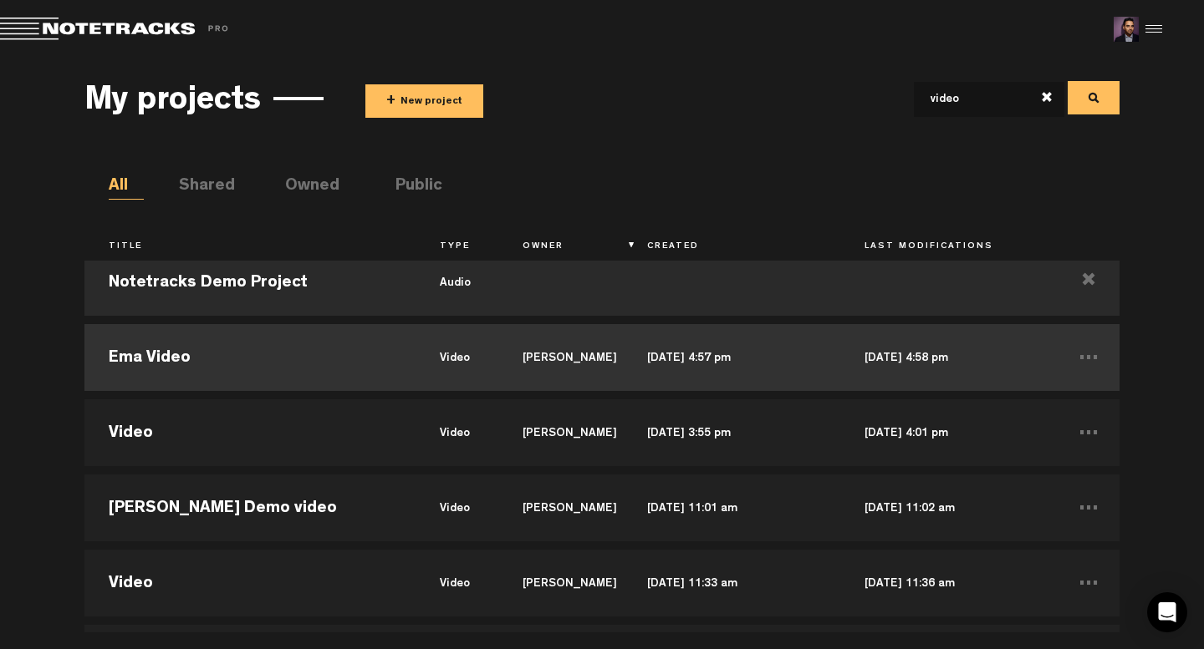
click at [415, 368] on td "video" at bounding box center [456, 357] width 83 height 75
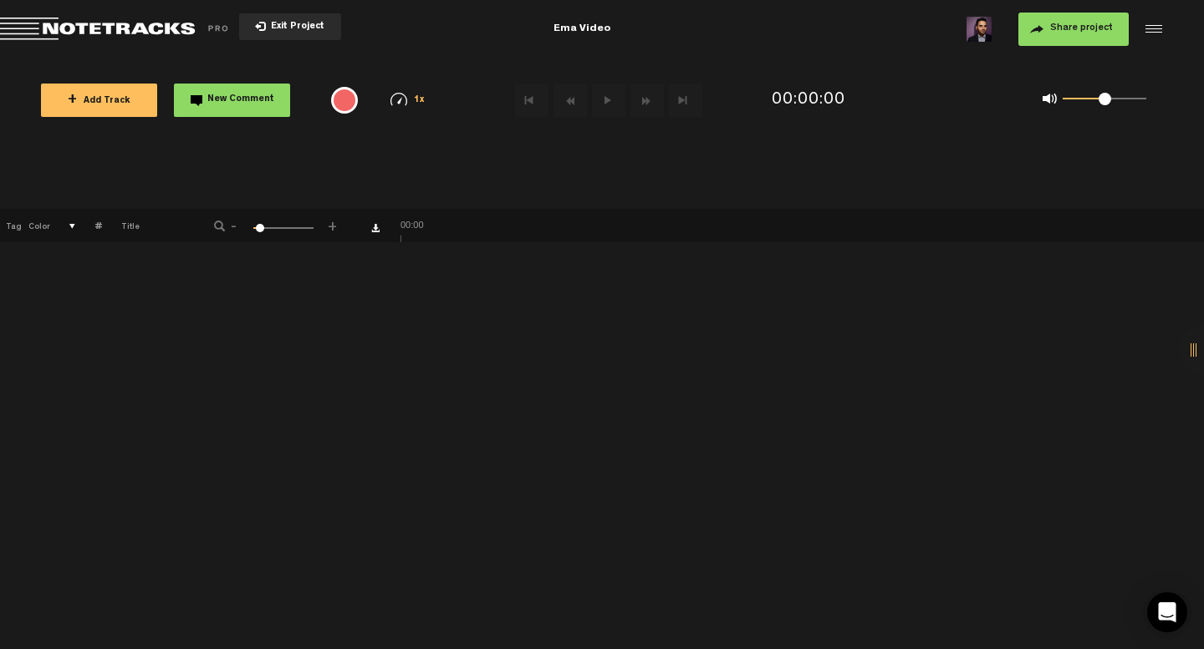
click at [276, 29] on span "Exit Project" at bounding box center [295, 27] width 59 height 9
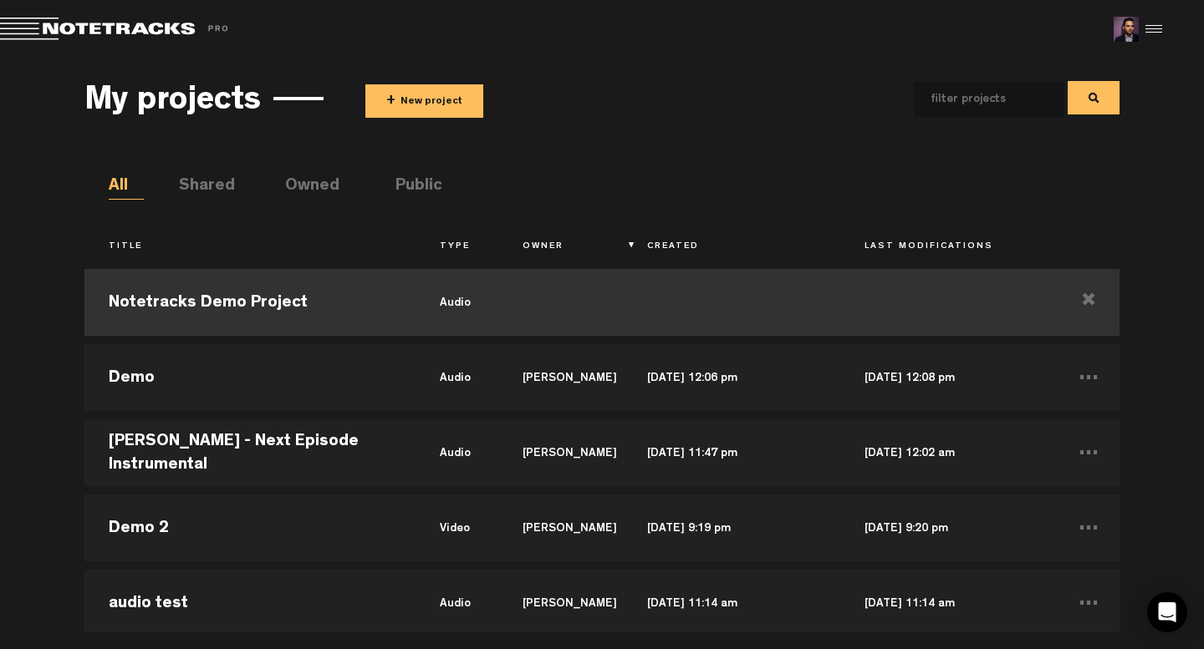
click at [524, 298] on td at bounding box center [560, 302] width 125 height 75
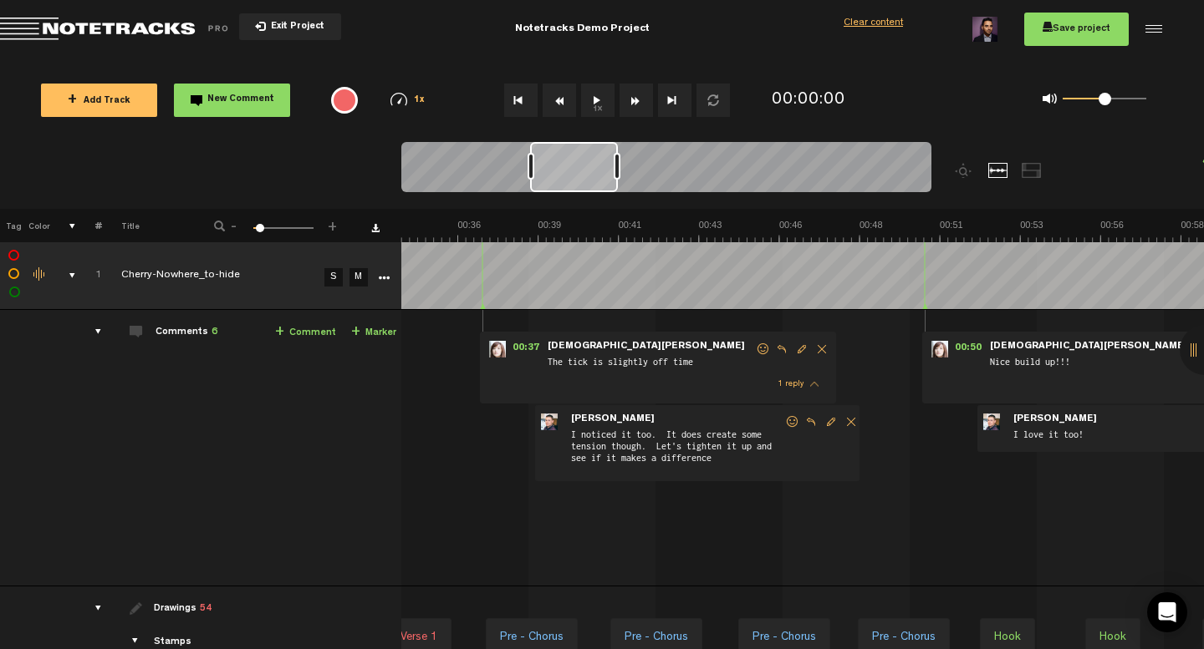
drag, startPoint x: 438, startPoint y: 165, endPoint x: 316, endPoint y: 157, distance: 122.3
click at [316, 157] on nt-zoom-navigation-bar at bounding box center [602, 175] width 1204 height 67
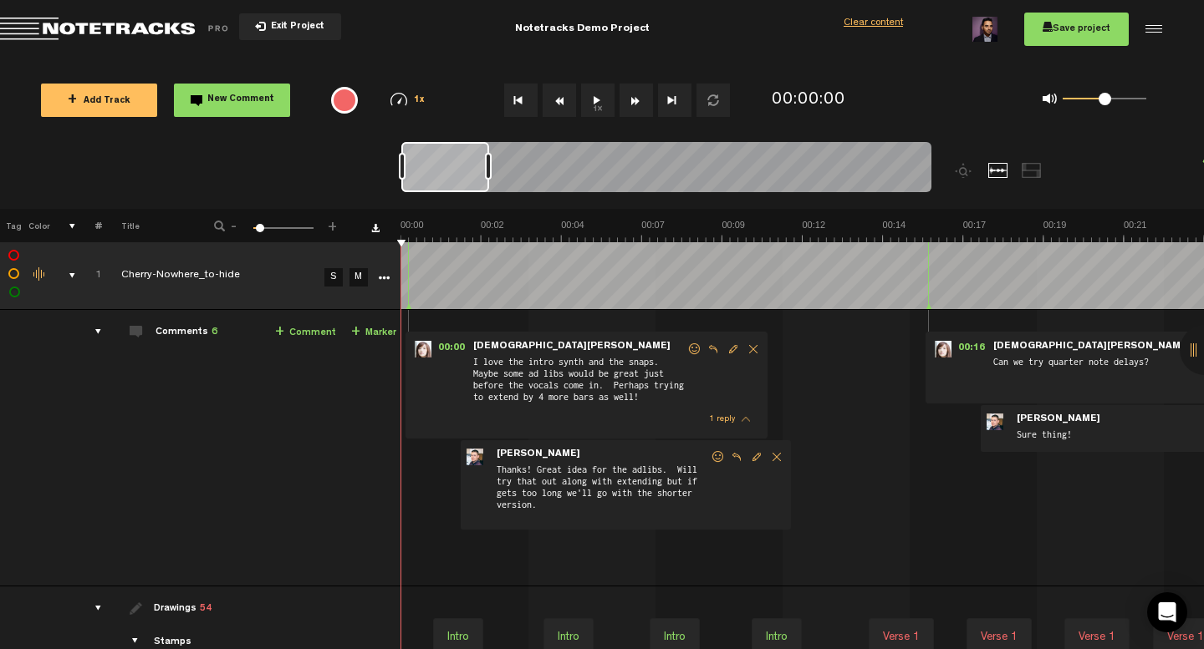
click at [75, 272] on div "comments, stamps & drawings" at bounding box center [66, 275] width 26 height 17
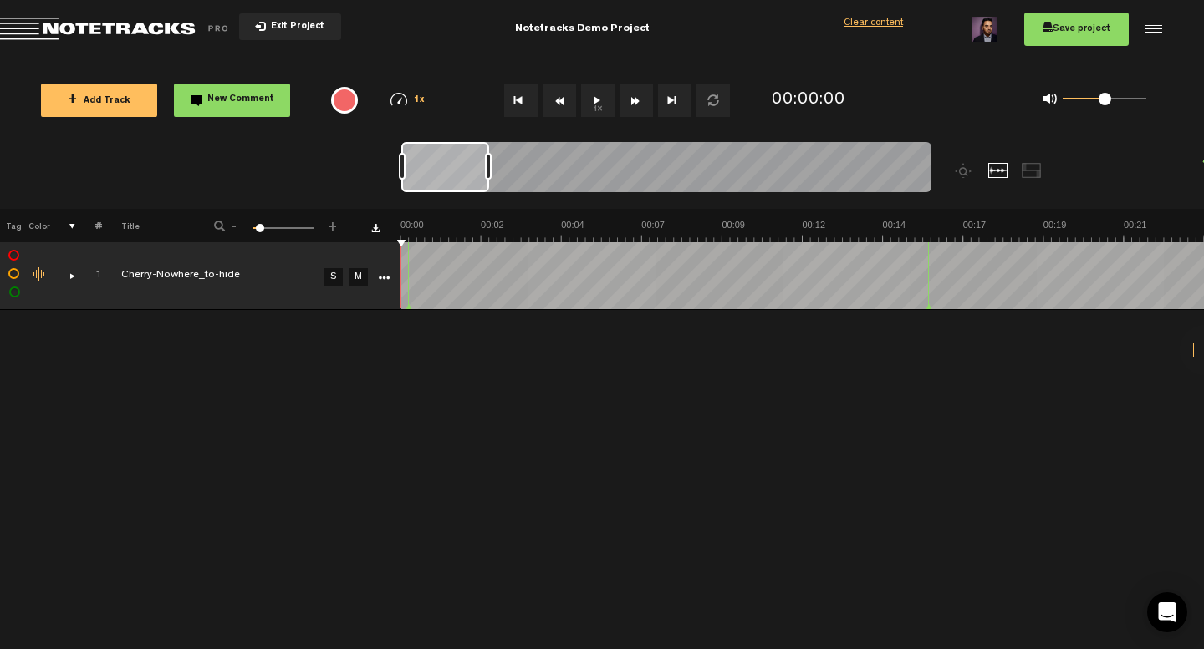
click at [75, 272] on div "comments, stamps & drawings" at bounding box center [66, 275] width 26 height 17
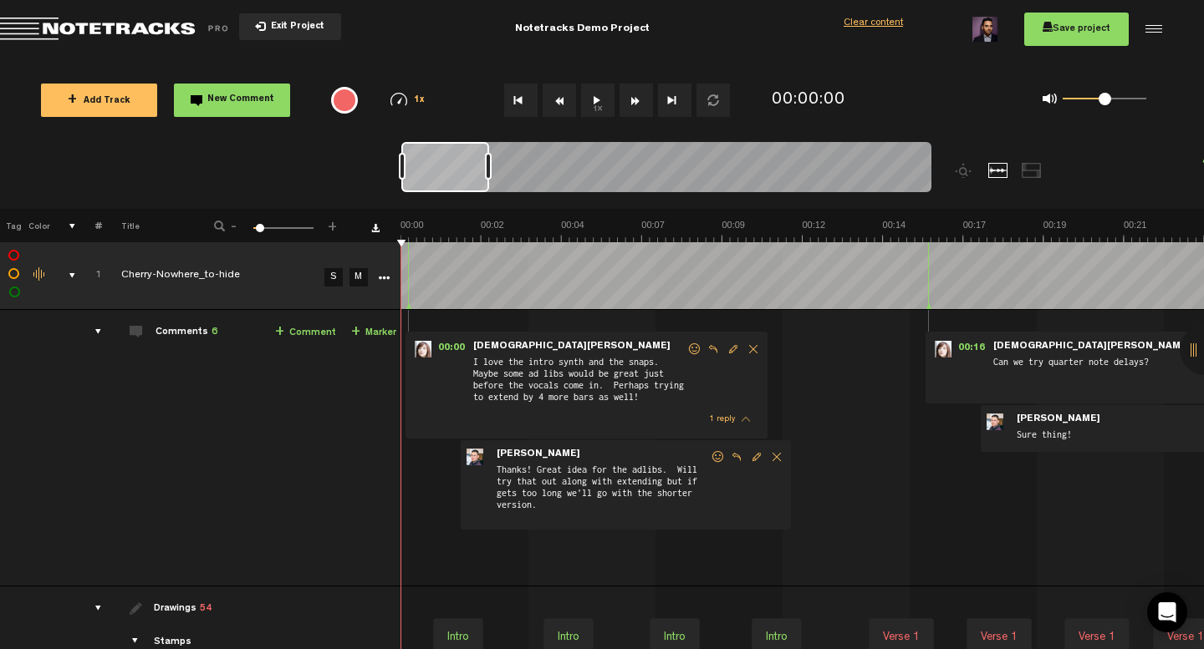
click at [295, 23] on span "Exit Project" at bounding box center [295, 27] width 59 height 9
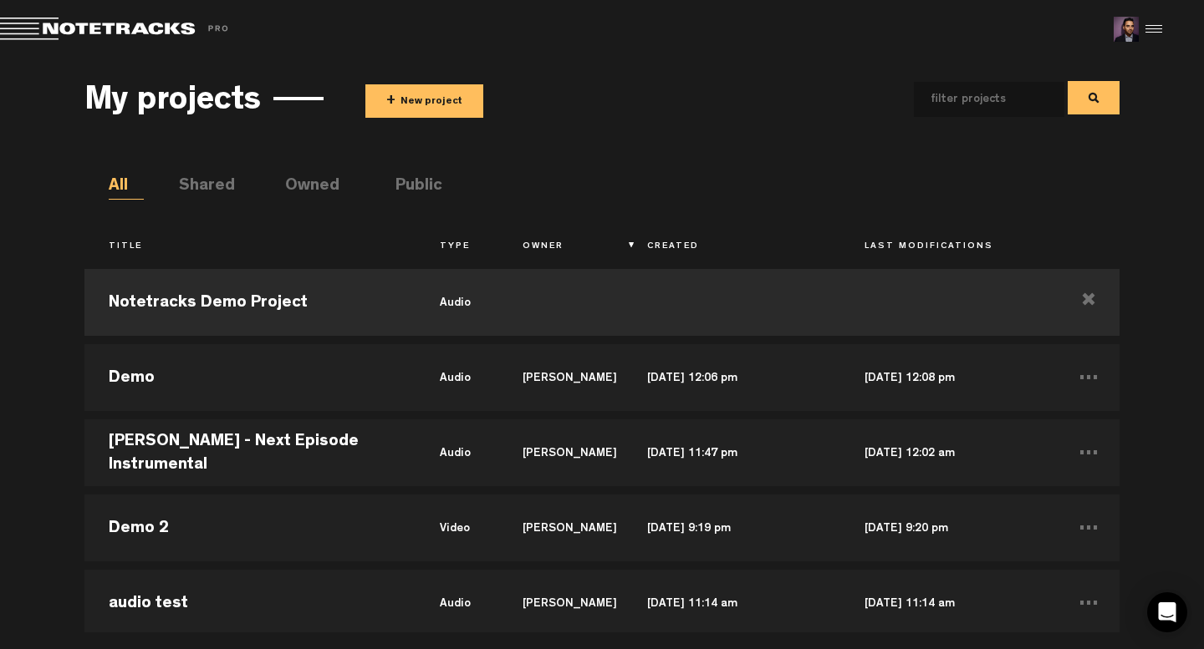
click at [126, 26] on span "Return to Project List" at bounding box center [117, 29] width 234 height 23
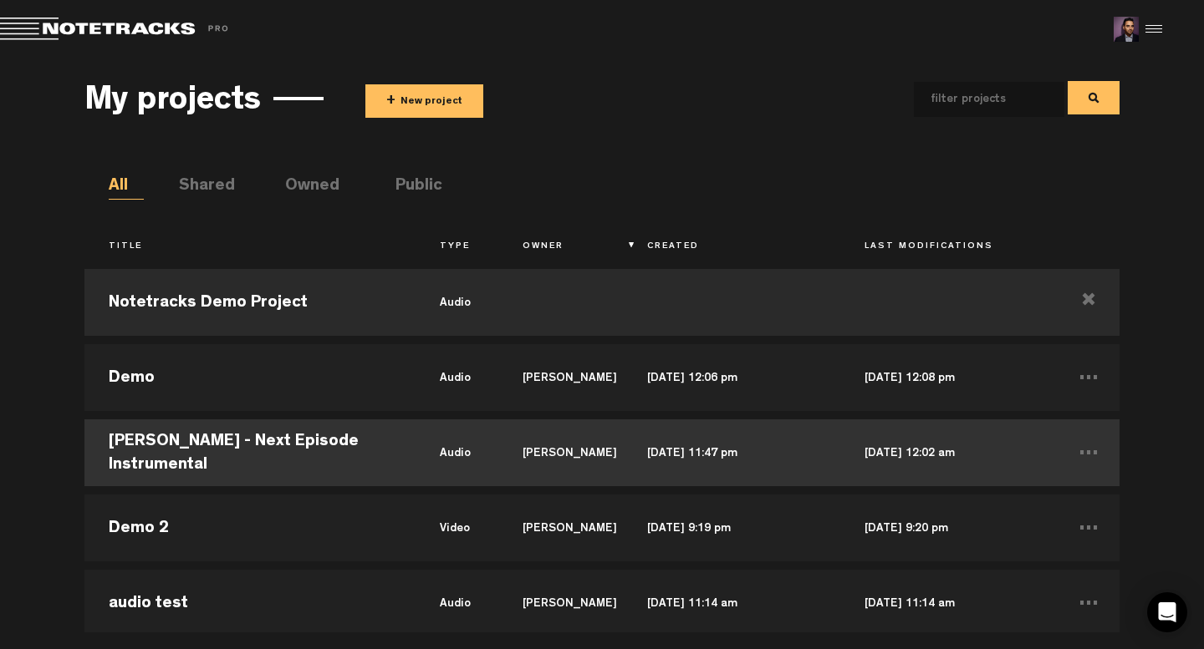
click at [400, 457] on td "[PERSON_NAME] - Next Episode Instrumental" at bounding box center [249, 452] width 331 height 75
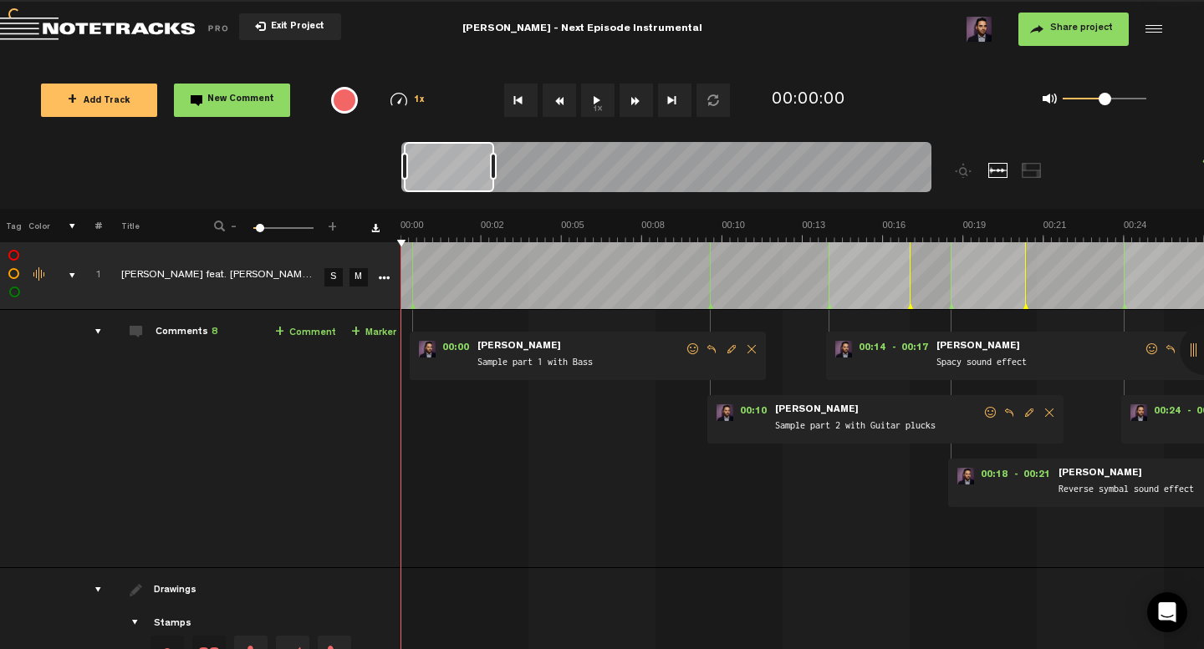
click at [72, 220] on th at bounding box center [63, 225] width 26 height 33
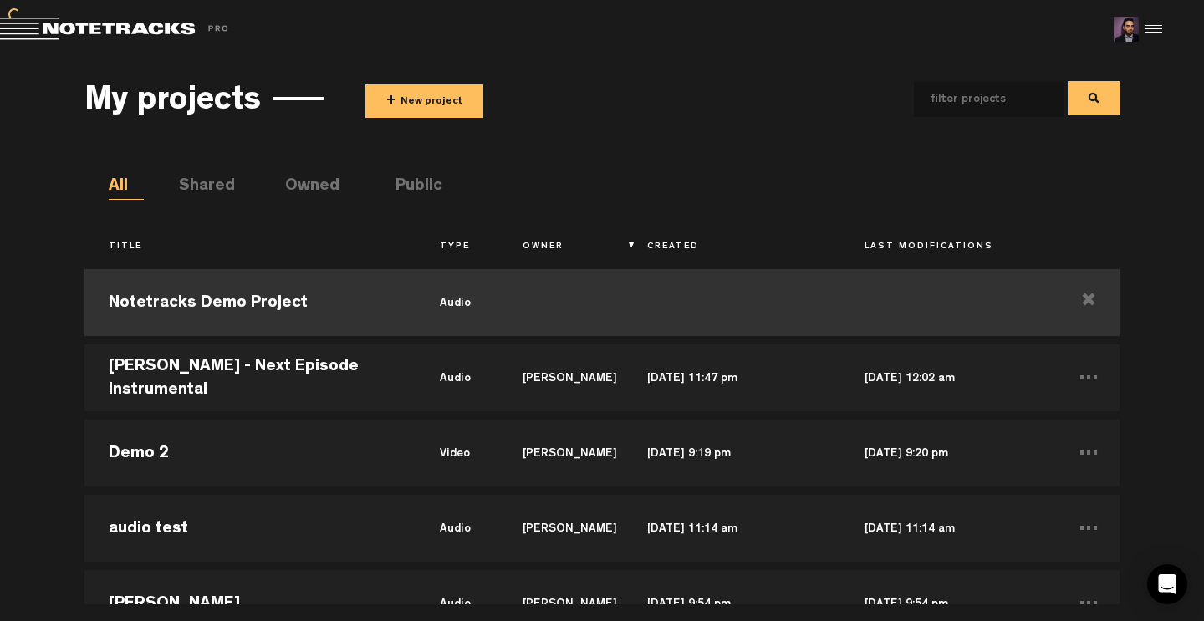
click at [410, 308] on td "Notetracks Demo Project" at bounding box center [249, 302] width 331 height 75
click at [410, 308] on body "Version: 1.1.20-prod, Build 1259, Hash: gb78ca87, Branch: master X Your screen …" at bounding box center [602, 310] width 1204 height 621
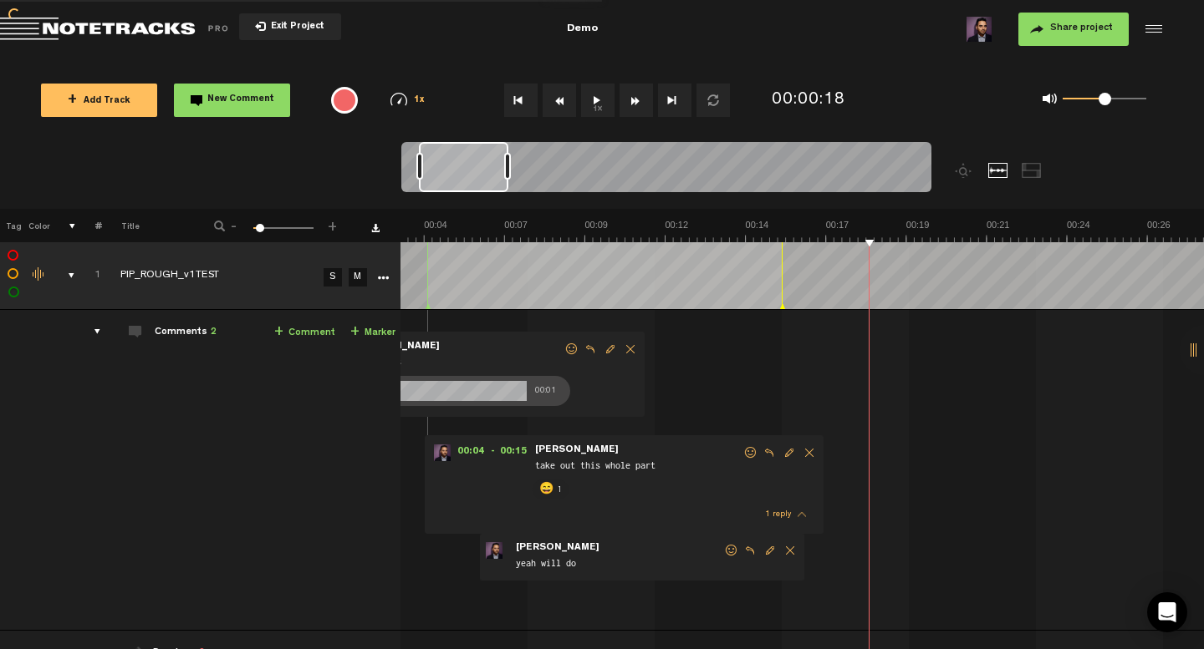
scroll to position [0, 137]
type textarea "test"
